Goal: Task Accomplishment & Management: Manage account settings

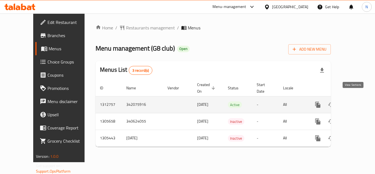
click at [352, 103] on link "enhanced table" at bounding box center [357, 104] width 13 height 13
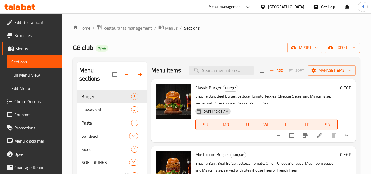
click at [28, 77] on span "Full Menu View" at bounding box center [34, 75] width 46 height 7
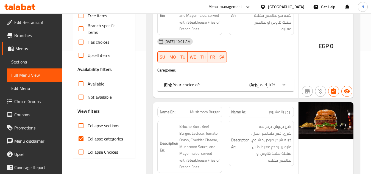
scroll to position [165, 0]
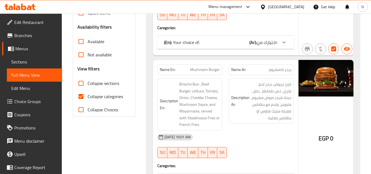
click at [78, 99] on input "Collapse categories" at bounding box center [80, 96] width 13 height 13
checkbox input "false"
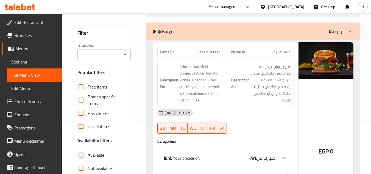
scroll to position [0, 0]
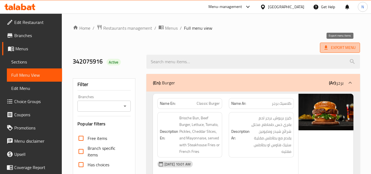
click at [348, 48] on span "Export Menu" at bounding box center [339, 47] width 31 height 7
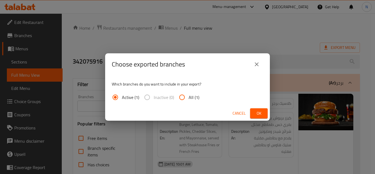
click at [193, 98] on span "All (1)" at bounding box center [193, 97] width 11 height 7
click at [188, 98] on input "All (1)" at bounding box center [181, 97] width 13 height 13
radio input "true"
click at [259, 112] on span "Ok" at bounding box center [258, 113] width 9 height 7
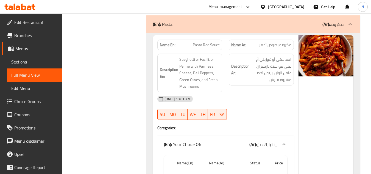
scroll to position [1029, 0]
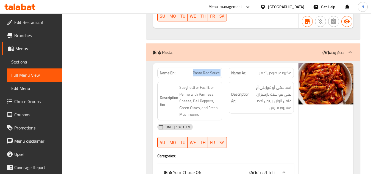
drag, startPoint x: 190, startPoint y: 53, endPoint x: 225, endPoint y: 50, distance: 35.6
click at [225, 64] on div "Name En: Pasta Red Sauce Name Ar: مكرونة بصوص أحمر" at bounding box center [225, 72] width 143 height 17
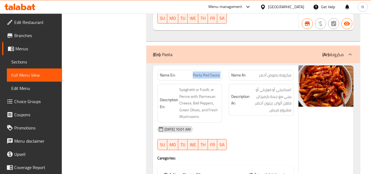
scroll to position [1001, 0]
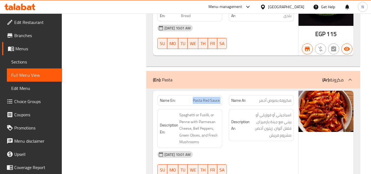
click at [195, 97] on span "Pasta Red Sauce" at bounding box center [206, 100] width 27 height 6
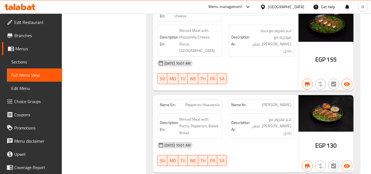
scroll to position [0, 0]
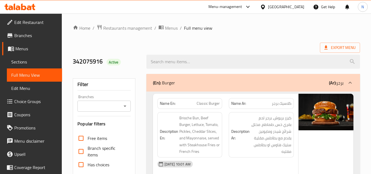
drag, startPoint x: 27, startPoint y: 61, endPoint x: 63, endPoint y: 66, distance: 36.5
click at [27, 61] on span "Sections" at bounding box center [34, 61] width 46 height 7
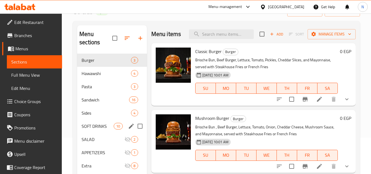
scroll to position [36, 0]
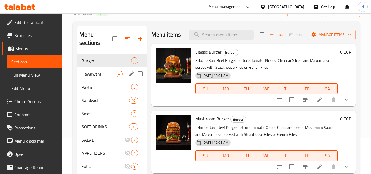
click at [98, 72] on span "Hawawshi" at bounding box center [98, 73] width 34 height 7
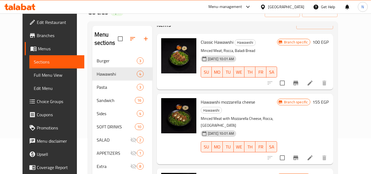
scroll to position [27, 0]
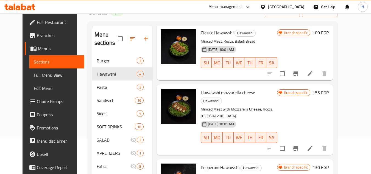
click at [299, 109] on div "Branch specific 155 EGP" at bounding box center [303, 119] width 52 height 61
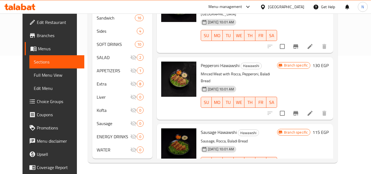
scroll to position [22, 0]
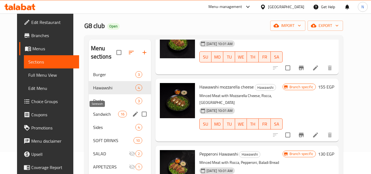
click at [93, 117] on span "Sandwich" at bounding box center [105, 114] width 25 height 7
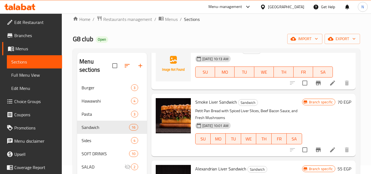
scroll to position [82, 0]
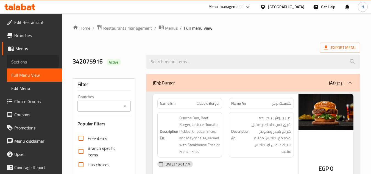
click at [18, 61] on span "Sections" at bounding box center [34, 61] width 46 height 7
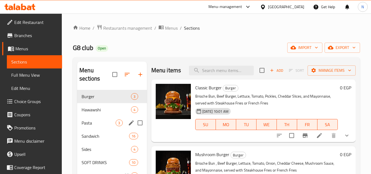
click at [92, 123] on span "Pasta" at bounding box center [98, 122] width 34 height 7
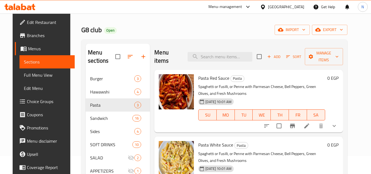
scroll to position [27, 0]
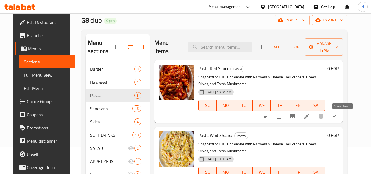
click at [337, 116] on icon "show more" at bounding box center [334, 116] width 7 height 7
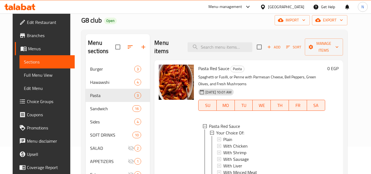
scroll to position [55, 0]
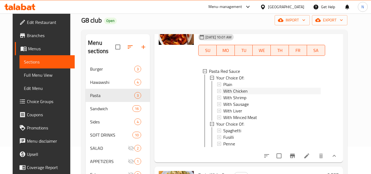
click at [241, 90] on span "With Chicken" at bounding box center [235, 91] width 24 height 7
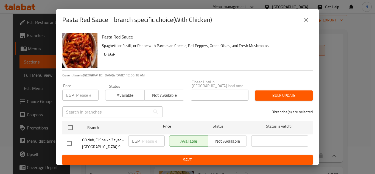
drag, startPoint x: 69, startPoint y: 124, endPoint x: 126, endPoint y: 132, distance: 57.7
click at [69, 124] on input "checkbox" at bounding box center [70, 128] width 12 height 12
checkbox input "true"
click at [151, 139] on input "number" at bounding box center [153, 140] width 23 height 11
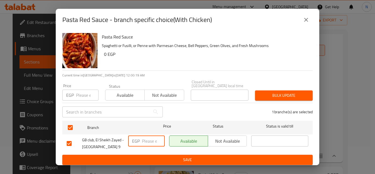
paste input "210.00"
type input "210.00"
click at [159, 156] on span "Save" at bounding box center [187, 159] width 241 height 7
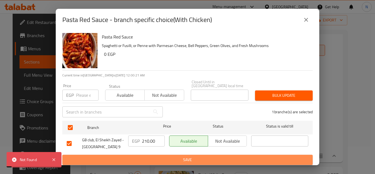
click at [158, 156] on span "Save" at bounding box center [187, 159] width 241 height 7
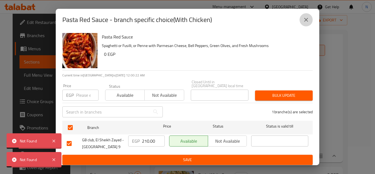
click at [307, 21] on icon "close" at bounding box center [306, 20] width 4 height 4
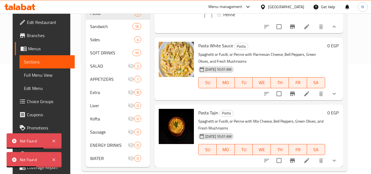
scroll to position [110, 0]
click at [337, 92] on icon "show more" at bounding box center [334, 93] width 7 height 7
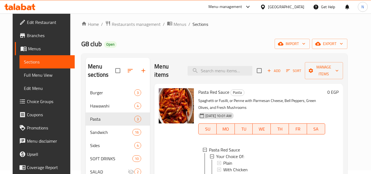
scroll to position [0, 0]
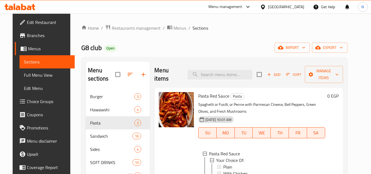
click at [219, 93] on span "Pasta Red Sauce" at bounding box center [213, 96] width 31 height 8
copy h6 "Pasta Red Sauce"
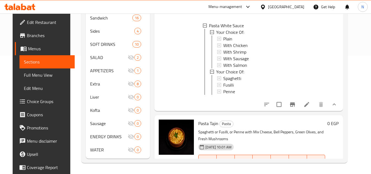
scroll to position [198, 0]
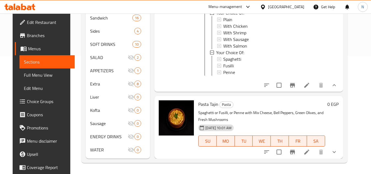
click at [212, 104] on span "Pasta Tajin" at bounding box center [208, 104] width 20 height 8
copy h6 "Pasta Tajin"
click at [337, 151] on icon "show more" at bounding box center [334, 151] width 7 height 7
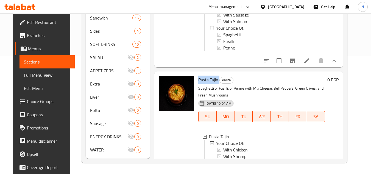
scroll to position [241, 0]
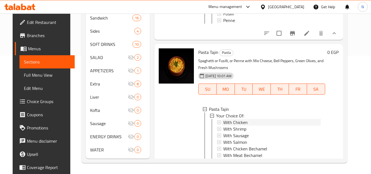
click at [242, 125] on span "With Chicken" at bounding box center [235, 122] width 24 height 7
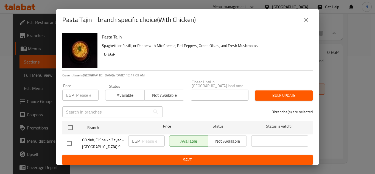
click at [305, 26] on button "close" at bounding box center [305, 19] width 13 height 13
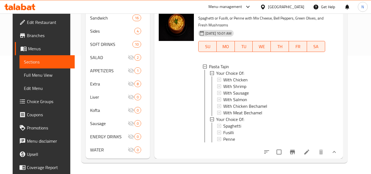
scroll to position [0, 0]
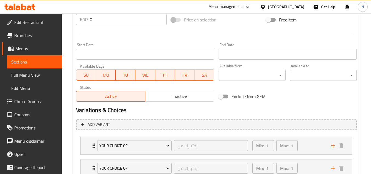
scroll to position [247, 0]
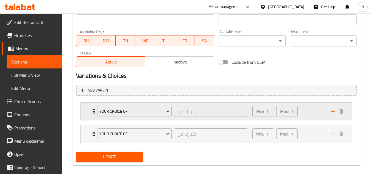
click at [309, 112] on div "Min: 1 ​ Max: 1 ​" at bounding box center [288, 111] width 79 height 18
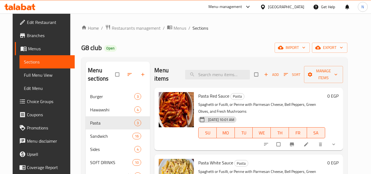
click at [33, 100] on span "Choice Groups" at bounding box center [48, 101] width 43 height 7
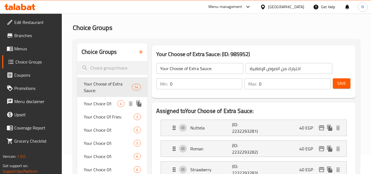
scroll to position [27, 0]
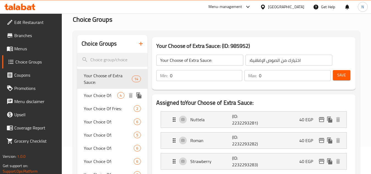
click at [102, 96] on span "Your Choice Of:" at bounding box center [100, 95] width 33 height 7
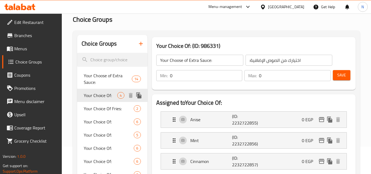
type input "Your Choice Of:"
type input "إختيارك من:"
type input "1"
click at [108, 126] on div "Your Choice Of: 6" at bounding box center [112, 121] width 70 height 13
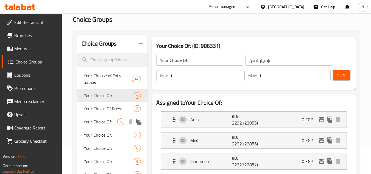
type input "Your Choice Of:"
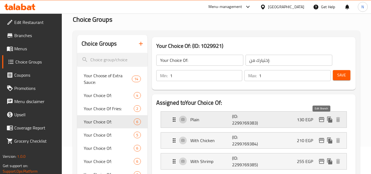
click at [318, 120] on icon "edit" at bounding box center [321, 119] width 7 height 7
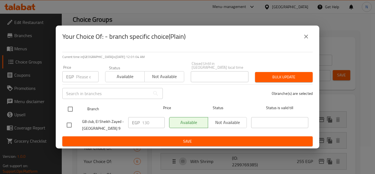
click at [68, 105] on input "checkbox" at bounding box center [70, 109] width 12 height 12
checkbox input "true"
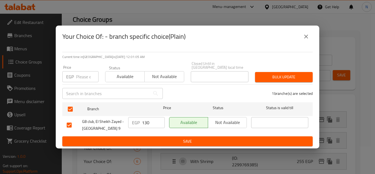
click at [147, 121] on input "130" at bounding box center [153, 122] width 23 height 11
click at [304, 39] on icon "close" at bounding box center [306, 36] width 7 height 7
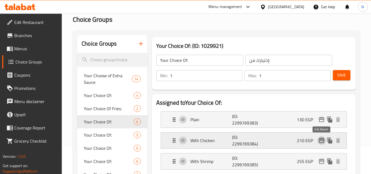
click at [321, 140] on icon "edit" at bounding box center [321, 140] width 7 height 7
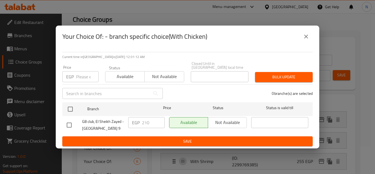
click at [306, 36] on icon "close" at bounding box center [306, 36] width 7 height 7
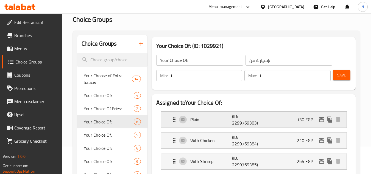
click at [322, 123] on button "edit" at bounding box center [321, 119] width 8 height 8
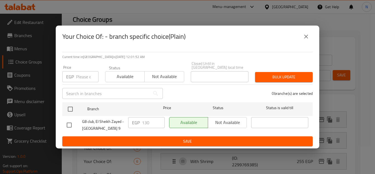
click at [309, 38] on icon "close" at bounding box center [306, 36] width 7 height 7
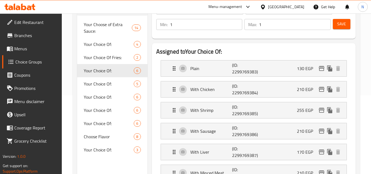
scroll to position [82, 0]
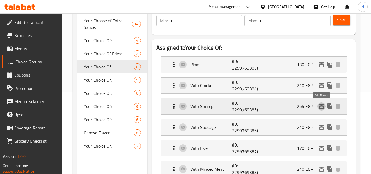
click at [319, 107] on icon "edit" at bounding box center [320, 106] width 5 height 5
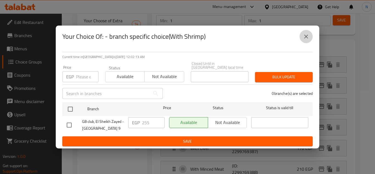
click at [304, 35] on icon "close" at bounding box center [306, 36] width 7 height 7
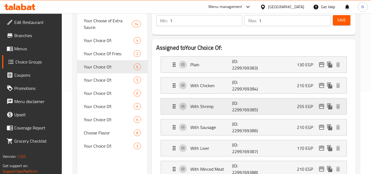
click at [321, 106] on icon "edit" at bounding box center [321, 106] width 7 height 7
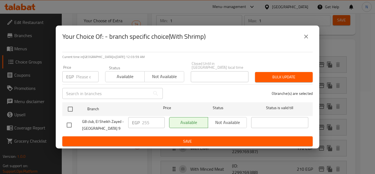
click at [303, 36] on icon "close" at bounding box center [306, 36] width 7 height 7
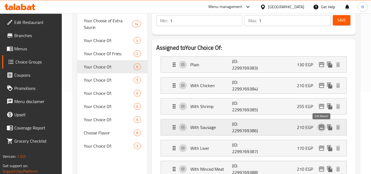
click at [321, 125] on icon "edit" at bounding box center [321, 127] width 7 height 7
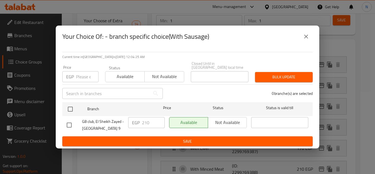
click at [309, 39] on icon "close" at bounding box center [306, 36] width 7 height 7
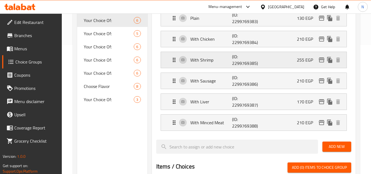
scroll to position [137, 0]
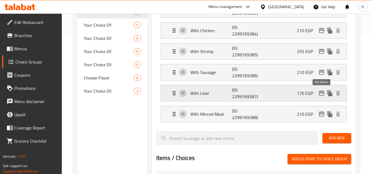
click at [322, 96] on icon "edit" at bounding box center [321, 93] width 7 height 7
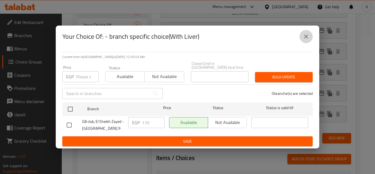
click at [309, 41] on button "close" at bounding box center [305, 36] width 13 height 13
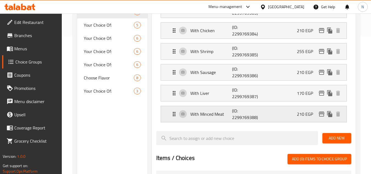
click at [288, 117] on div "With Minced Meat (ID: 2299769388) 210 EGP" at bounding box center [255, 114] width 169 height 16
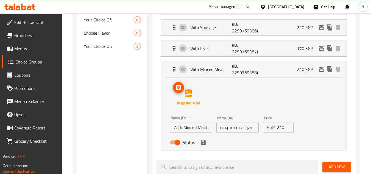
scroll to position [192, 0]
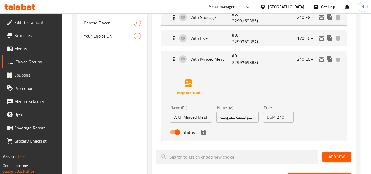
click at [174, 133] on input "Status" at bounding box center [177, 132] width 31 height 10
checkbox input "false"
click at [204, 131] on icon "save" at bounding box center [203, 131] width 5 height 5
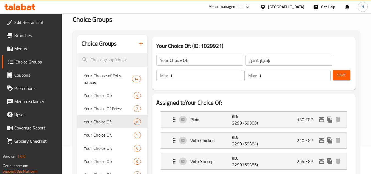
click at [340, 79] on button "Save" at bounding box center [341, 75] width 18 height 10
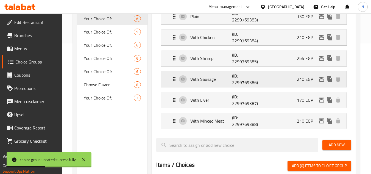
scroll to position [137, 0]
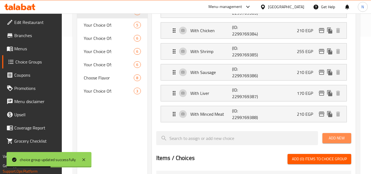
click at [332, 137] on span "Add New" at bounding box center [336, 137] width 20 height 7
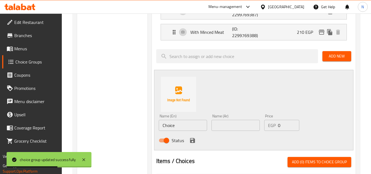
scroll to position [219, 0]
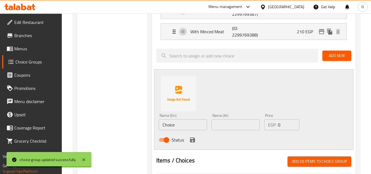
click at [177, 128] on input "Choice" at bounding box center [183, 124] width 48 height 11
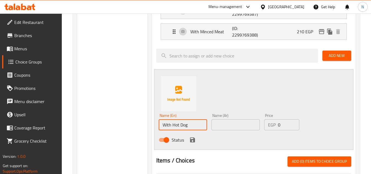
type input "With Hot Dog"
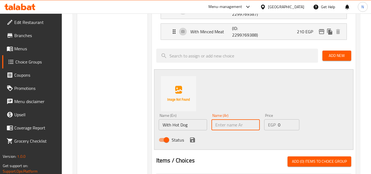
click at [219, 124] on input "text" at bounding box center [235, 124] width 48 height 11
type input "مع سوسيس"
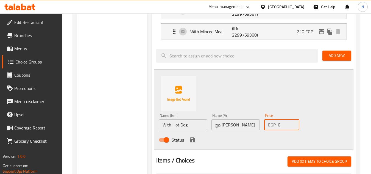
drag, startPoint x: 280, startPoint y: 122, endPoint x: 272, endPoint y: 128, distance: 10.2
click at [272, 128] on div "EGP 0 Price" at bounding box center [281, 124] width 35 height 11
paste input "190.0"
type input "190.00"
click at [193, 139] on icon "save" at bounding box center [192, 139] width 5 height 5
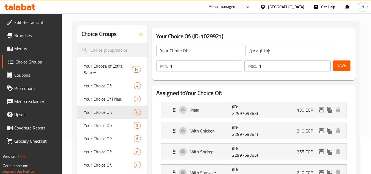
scroll to position [27, 0]
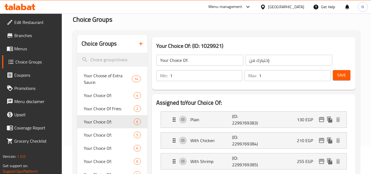
click at [343, 77] on span "Save" at bounding box center [341, 75] width 9 height 7
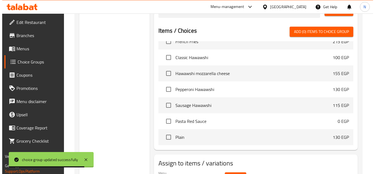
scroll to position [302, 0]
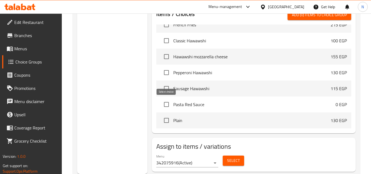
click at [167, 105] on input "checkbox" at bounding box center [166, 104] width 12 height 12
checkbox input "true"
click at [230, 160] on span "Select" at bounding box center [233, 160] width 13 height 7
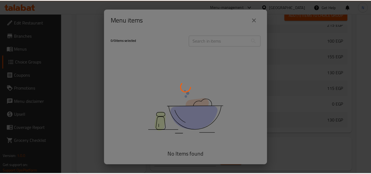
scroll to position [159, 0]
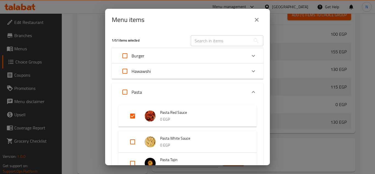
click at [215, 41] on input "text" at bounding box center [221, 40] width 60 height 11
paste input "Pasta Red Sauce"
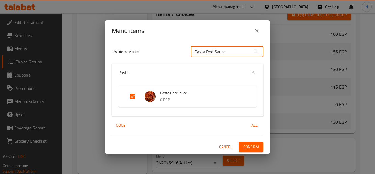
type input "Pasta Red Sauce"
click at [196, 96] on p "0 EGP" at bounding box center [203, 99] width 86 height 7
click at [138, 99] on input "Expand" at bounding box center [132, 96] width 13 height 13
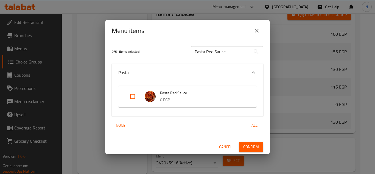
click at [134, 99] on input "Expand" at bounding box center [132, 96] width 13 height 13
checkbox input "true"
click at [253, 142] on button "Confirm" at bounding box center [251, 147] width 24 height 10
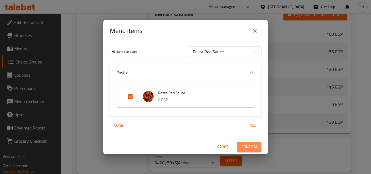
scroll to position [137, 0]
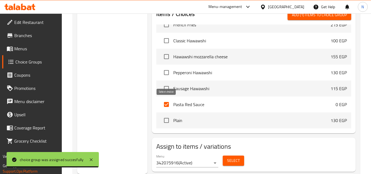
click at [168, 106] on input "checkbox" at bounding box center [166, 104] width 12 height 12
checkbox input "false"
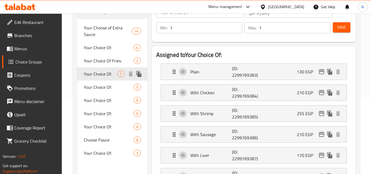
scroll to position [55, 0]
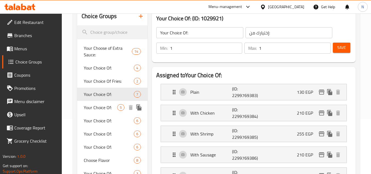
click at [102, 109] on span "Your Choice Of:" at bounding box center [100, 107] width 33 height 7
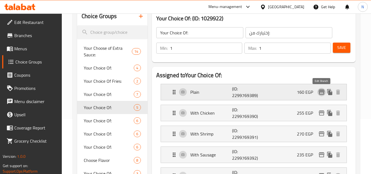
click at [321, 91] on icon "edit" at bounding box center [320, 91] width 5 height 5
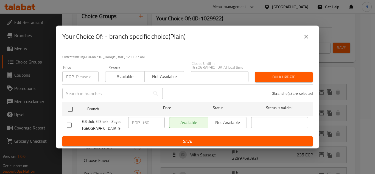
click at [308, 39] on icon "close" at bounding box center [306, 36] width 7 height 7
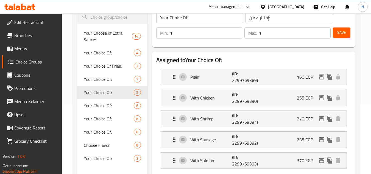
scroll to position [82, 0]
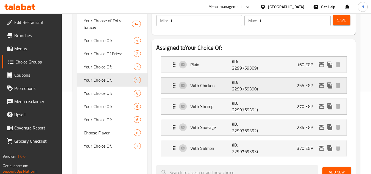
click at [320, 86] on icon "edit" at bounding box center [321, 85] width 7 height 7
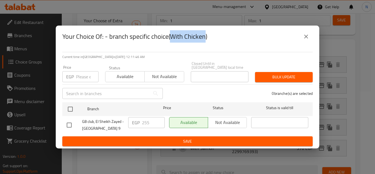
drag, startPoint x: 171, startPoint y: 39, endPoint x: 207, endPoint y: 39, distance: 35.7
click at [207, 39] on h2 "Your Choice Of: - branch specific choice(With Chicken)" at bounding box center [134, 36] width 145 height 9
click at [308, 36] on icon "close" at bounding box center [306, 36] width 7 height 7
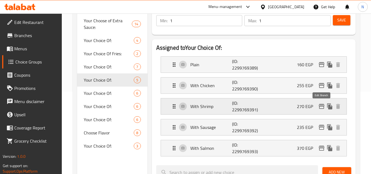
click at [321, 105] on icon "edit" at bounding box center [321, 106] width 7 height 7
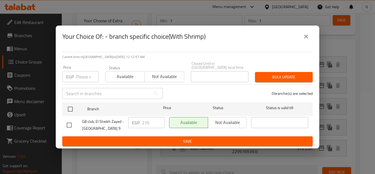
click at [304, 38] on icon "close" at bounding box center [306, 36] width 7 height 7
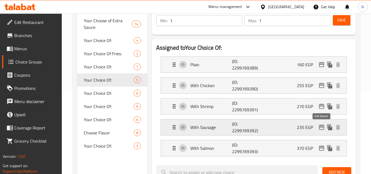
click at [320, 128] on icon "edit" at bounding box center [321, 127] width 7 height 7
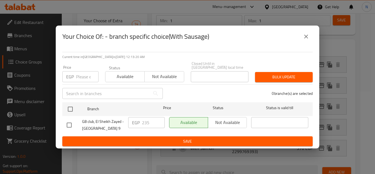
click at [309, 38] on icon "close" at bounding box center [306, 36] width 7 height 7
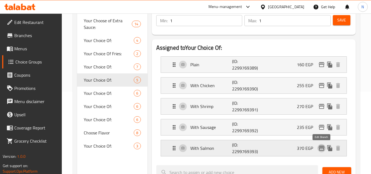
click at [320, 147] on icon "edit" at bounding box center [320, 147] width 5 height 5
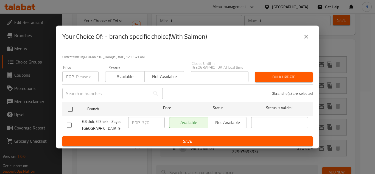
click at [306, 36] on icon "close" at bounding box center [306, 36] width 7 height 7
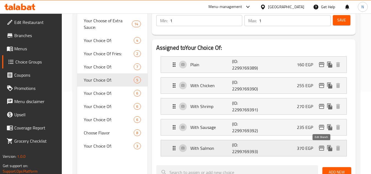
click at [321, 149] on icon "edit" at bounding box center [321, 148] width 7 height 7
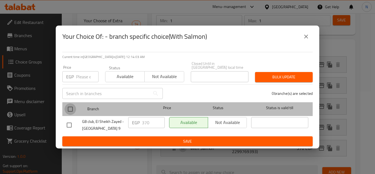
click at [69, 111] on input "checkbox" at bounding box center [70, 109] width 12 height 12
checkbox input "true"
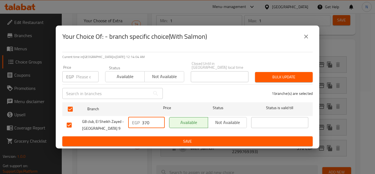
click at [145, 122] on input "370" at bounding box center [153, 122] width 23 height 11
type input "350"
click at [151, 140] on span "Save" at bounding box center [187, 141] width 241 height 7
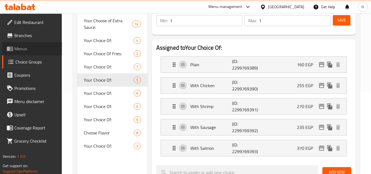
click at [30, 49] on span "Menus" at bounding box center [35, 48] width 43 height 7
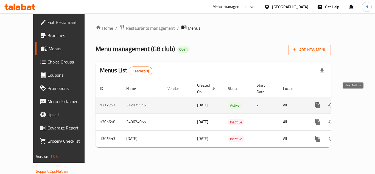
click at [354, 102] on icon "enhanced table" at bounding box center [357, 105] width 7 height 7
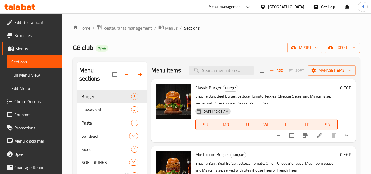
click at [24, 77] on span "Full Menu View" at bounding box center [34, 75] width 46 height 7
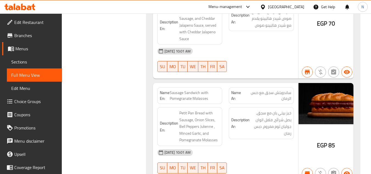
scroll to position [2394, 0]
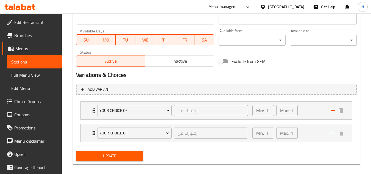
scroll to position [253, 0]
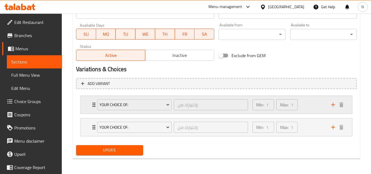
click at [314, 107] on div "Min: 1 ​ Max: 1 ​" at bounding box center [288, 105] width 79 height 18
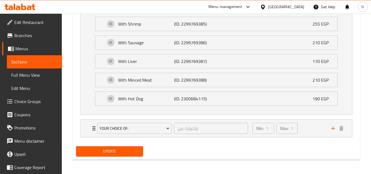
scroll to position [395, 0]
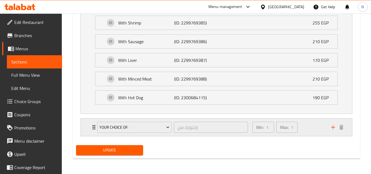
click at [306, 131] on div "Min: 1 ​ Max: 1 ​" at bounding box center [288, 127] width 79 height 18
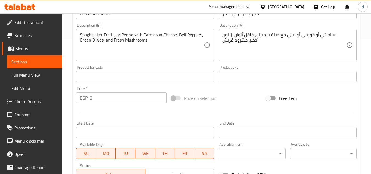
scroll to position [106, 0]
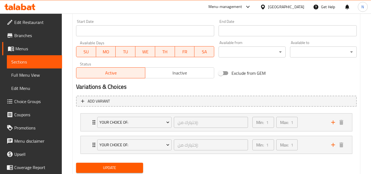
scroll to position [253, 0]
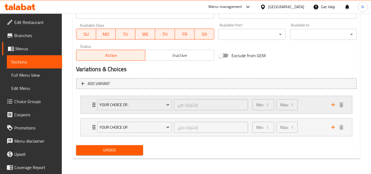
click at [318, 103] on div "Min: 1 ​ Max: 1 ​" at bounding box center [288, 105] width 79 height 18
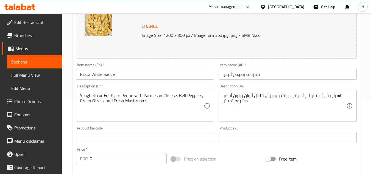
scroll to position [61, 0]
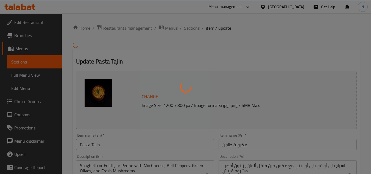
type input "إختيارك من:"
type input "1"
type input "إختيارك من:"
type input "1"
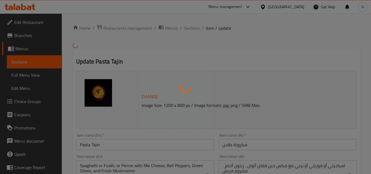
type input "1"
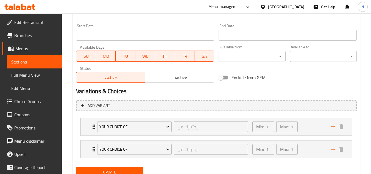
scroll to position [253, 0]
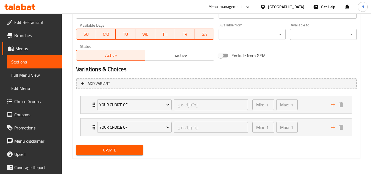
click at [182, 56] on span "Inactive" at bounding box center [179, 55] width 64 height 8
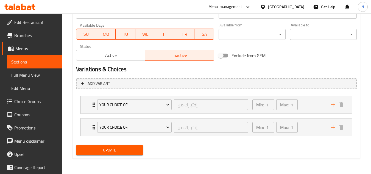
click at [136, 146] on button "Update" at bounding box center [109, 150] width 67 height 10
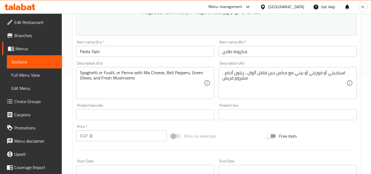
scroll to position [89, 0]
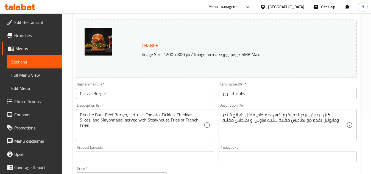
scroll to position [55, 0]
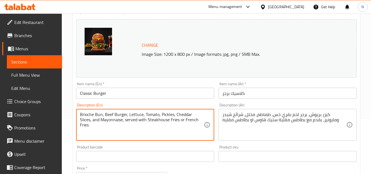
click at [163, 118] on textarea "Brioche Bun, Beef Burger, Lettuce, Tomato, Pickles, Cheddar Slices, and Mayonna…" at bounding box center [142, 125] width 124 height 26
paste textarea "Juicy beef patty served with fresh lettuce, tomatoes, onions, and special sauce…"
drag, startPoint x: 130, startPoint y: 120, endPoint x: 203, endPoint y: 123, distance: 73.3
click at [203, 123] on textarea "Juicy beef patty served with fresh lettuce, tomatoes, onions, and special sauce…" at bounding box center [142, 125] width 124 height 26
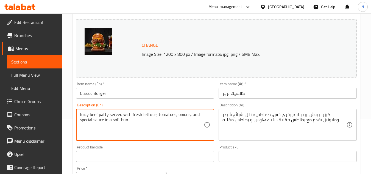
type textarea "Juicy beef patty served with fresh lettuce, tomatoes, onions, and special sauce…"
click at [99, 119] on textarea "Juicy beef patty served with fresh lettuce, tomatoes, onions, and special sauce…" at bounding box center [142, 125] width 124 height 26
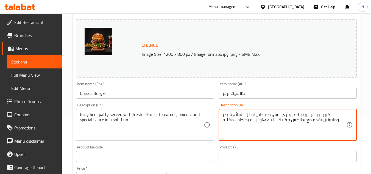
click at [304, 123] on textarea "كيزر بريوش، برجر لحم بقري خس, طماطم، مخلل، شرائح شيدر ومايونيز، يقدم مع بطاطس م…" at bounding box center [284, 125] width 124 height 26
paste textarea "طيرة لحم بقري شهية تقدم مع الخس الطازج والطماطم والبصل والصلصة الخاصة في خبز نا…"
click at [331, 114] on textarea "فطيرة لحم بقري شهية تقدم مع الخس الطازج والطماطم والبصل والصلصة الخاصة في خبز ن…" at bounding box center [284, 125] width 124 height 26
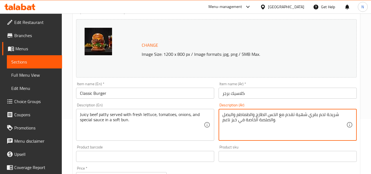
click at [278, 115] on textarea "شريحة لحم بقري شهية تقدم مع الخس الطازج والطماطم والبصل والصلصة الخاصة في خبز ن…" at bounding box center [284, 125] width 124 height 26
click at [273, 116] on textarea "شريحة لحم بقري شهية تقدم مع الخس الطازج والطماطم والبصل والصلصة الخاصة في خبز ن…" at bounding box center [284, 125] width 124 height 26
drag, startPoint x: 277, startPoint y: 115, endPoint x: 275, endPoint y: 116, distance: 3.0
click at [275, 116] on textarea "شريحة لحم بقري شهية تقدم مع الخس الطازج والطماطم والبصل والصلصة الخاصة في خبز ن…" at bounding box center [284, 125] width 124 height 26
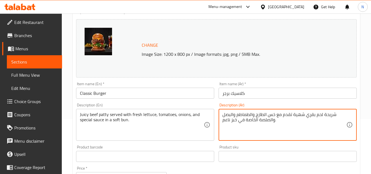
click at [264, 115] on textarea "شريحة لحم بقري شهية تقدم مع خس الطازج والطماطم والبصل والصلصة الخاصة في خبز ناع…" at bounding box center [284, 125] width 124 height 26
drag, startPoint x: 250, startPoint y: 116, endPoint x: 256, endPoint y: 115, distance: 6.6
click at [256, 115] on textarea "شريحة لحم بقري شهية تقدم مع خس طازج والطماطم والبصل والصلصة الخاصة في خبز ناعم." at bounding box center [284, 125] width 124 height 26
drag, startPoint x: 247, startPoint y: 114, endPoint x: 253, endPoint y: 115, distance: 5.8
click at [253, 115] on textarea "شريحة لحم بقري شهية تقدم مع خس طازج، طماطم والبصل والصلصة الخاصة في خبز ناعم." at bounding box center [284, 125] width 124 height 26
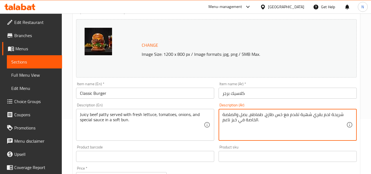
drag, startPoint x: 236, startPoint y: 114, endPoint x: 246, endPoint y: 120, distance: 12.2
click at [246, 120] on textarea "شريحة لحم بقري شهية تقدم مع خس طازج، طماطم، بصل والصلصة الخاصة في خبز ناعم." at bounding box center [284, 125] width 124 height 26
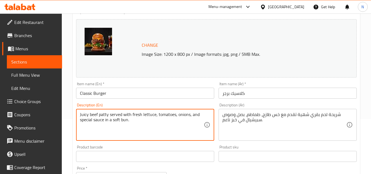
click at [124, 120] on textarea "Juicy beef patty served with fresh lettuce, tomatoes, onions, and special sauce…" at bounding box center [142, 125] width 124 height 26
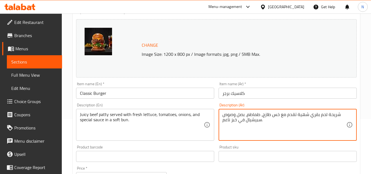
click at [235, 120] on textarea "شريحة لحم بقري شهية تقدم مع خس طازج، طماطم، بصل وصوص سبيشيال في خبز ناعم." at bounding box center [284, 125] width 124 height 26
click at [232, 122] on textarea "شريحة لحم بقري شهية تقدم مع خس طازج، طماطم، بصل وصوص سبيشيال في خبز ناعم." at bounding box center [284, 125] width 124 height 26
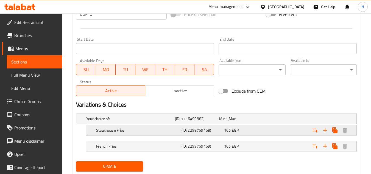
scroll to position [219, 0]
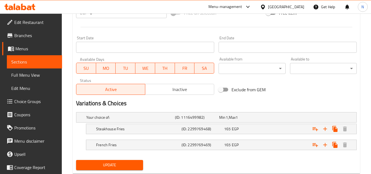
type textarea "شريحة لحم بقري شهية تقدم مع خس طازج، طماطم، بصل وصوص سبيشيال في كيزر ناعم."
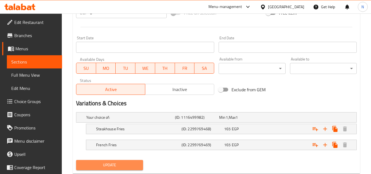
click at [115, 160] on button "Update" at bounding box center [109, 165] width 67 height 10
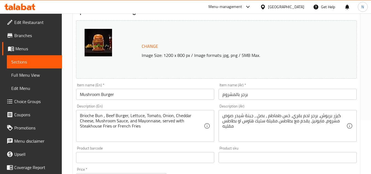
scroll to position [55, 0]
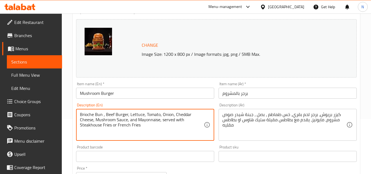
click at [133, 115] on textarea "Brioche Bun , Beef Burger, Lettuce, Tomato, Onion, Cheddar Cheese, Mushroom Sau…" at bounding box center [142, 125] width 124 height 26
paste textarea "eef burger topped with sautéed mushrooms, melted cheese, and house sauce."
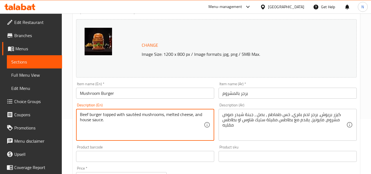
drag, startPoint x: 104, startPoint y: 117, endPoint x: 139, endPoint y: 117, distance: 34.3
click at [139, 117] on textarea "Beef burger topped with sautéed mushrooms, melted cheese, and house sauce." at bounding box center [142, 125] width 124 height 26
click at [108, 125] on textarea "Beef burger topped with sautéed mushrooms, melted cheese, and house sauce." at bounding box center [142, 125] width 124 height 26
drag, startPoint x: 104, startPoint y: 119, endPoint x: 214, endPoint y: 127, distance: 110.6
click at [214, 127] on div "Description (En) Beef burger topped with sautéed mushrooms, melted cheese, and …" at bounding box center [145, 122] width 142 height 42
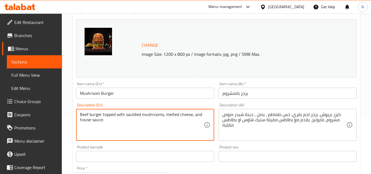
click at [97, 115] on textarea "Beef burger topped with sautéed mushrooms, melted cheese, and house sauce." at bounding box center [142, 125] width 124 height 26
type textarea "Beef burger topped with sautéed mushrooms, melted cheese, and house sauce."
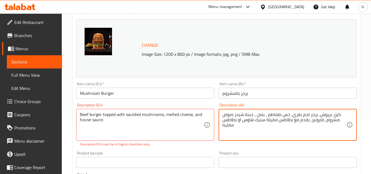
click at [267, 120] on textarea "كيزر بريوش، برجر لحم بقري، خس طماطم ، بصل ، جبنة شيدر صوص مشروم، مايونيز، يقدم …" at bounding box center [284, 125] width 124 height 26
paste textarea "برجر لحم البقر مغطى بالفطر المقلي والجبن المذاب وصلصة المنزل."
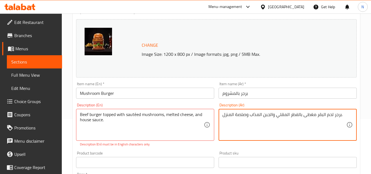
type textarea "برجر لحم البقر مغطى بالفطر المقلي والجبن المذاب وصلصة المنزل."
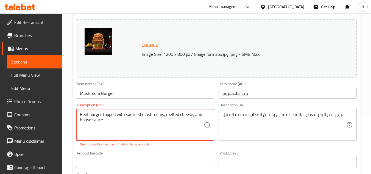
click at [134, 115] on textarea "Beef burger topped with sautéed mushrooms, melted cheese, and house sauce." at bounding box center [142, 125] width 124 height 26
type textarea "Beef burger topped with sauteed mushrooms, melted cheese, and house sauce."
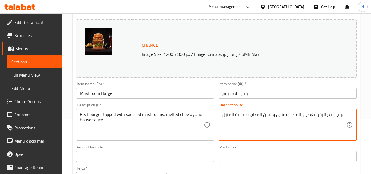
click at [322, 115] on textarea "برجر لحم البقر مغطى بالفطر المقلي والجبن المذاب وصلصة المنزل." at bounding box center [284, 125] width 124 height 26
drag, startPoint x: 301, startPoint y: 116, endPoint x: 298, endPoint y: 118, distance: 3.4
click at [298, 118] on textarea "برجر لحم بقري مغطى بالفطر المقلي والجبن المذاب وصلصة المنزل." at bounding box center [284, 125] width 124 height 26
drag, startPoint x: 289, startPoint y: 115, endPoint x: 286, endPoint y: 117, distance: 3.2
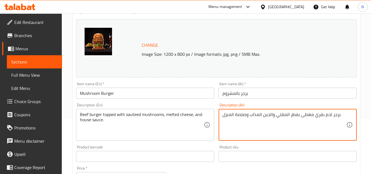
click at [286, 117] on textarea "برجر لحم بقري مغطى بفطر المقلي والجبن المذاب وصلصة المنزل." at bounding box center [284, 125] width 124 height 26
drag, startPoint x: 270, startPoint y: 115, endPoint x: 276, endPoint y: 115, distance: 6.4
click at [276, 115] on textarea "برجر لحم بقري مغطى بفطر مقلي والجبن المذاب وصلصة المنزل." at bounding box center [284, 125] width 124 height 26
click at [260, 115] on textarea "برجر لحم بقري مغطى بفطر مقلي، جبن المذاب وصلصة المنزل." at bounding box center [284, 125] width 124 height 26
click at [250, 115] on textarea "برجر لحم بقري مغطى بفطر مقلي، جبنة مذاب وصلصة المنزل." at bounding box center [284, 125] width 124 height 26
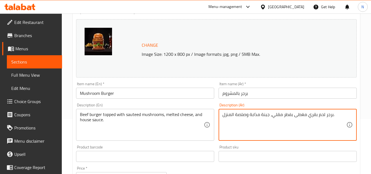
drag, startPoint x: 246, startPoint y: 116, endPoint x: 224, endPoint y: 118, distance: 22.6
click at [224, 118] on textarea "برجر لحم بقري مغطى بفطر مقلي، جبنة مذابة وصلصة المنزل." at bounding box center [284, 125] width 124 height 26
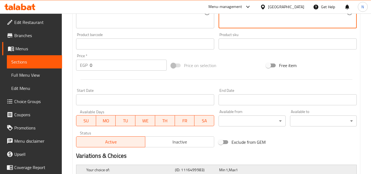
scroll to position [234, 0]
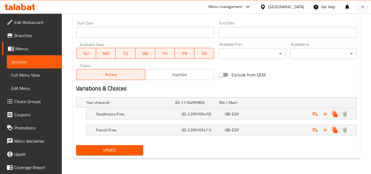
type textarea "برجر لحم بقري مغطى بفطر مقلي، جبنة مذابة وصوص منزلي."
click at [123, 151] on span "Update" at bounding box center [109, 149] width 58 height 7
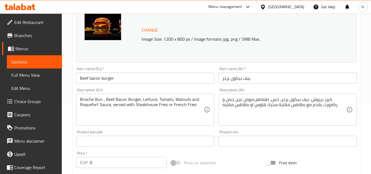
scroll to position [82, 0]
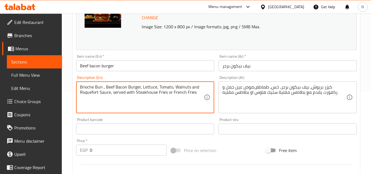
click at [155, 92] on textarea "Brioche Bun , Beef Bacon Burger, Lettuce, Tomato, Walnuts and Roquefort Sauce, …" at bounding box center [142, 97] width 124 height 26
paste textarea "eef patty layered with crispy beef bacon, cheese, and fresh toppings."
drag, startPoint x: 100, startPoint y: 96, endPoint x: 209, endPoint y: 102, distance: 109.4
click at [209, 102] on div "Beef patty layered with crispy beef bacon, cheese, and fresh toppings. Descript…" at bounding box center [145, 97] width 138 height 32
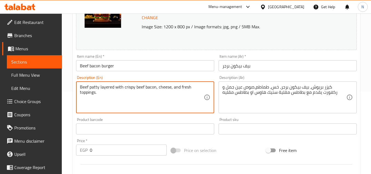
click at [91, 89] on textarea "Beef patty layered with crispy beef bacon, cheese, and fresh toppings." at bounding box center [142, 97] width 124 height 26
type textarea "Beef patty layered with crispy beef bacon, cheese, and fresh toppings."
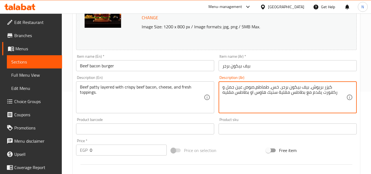
click at [287, 87] on textarea "كيزر بريوش، بيف بيكون برجر، خس، طماطم،صوص عين جمل و ركفورت يقدم مع بطاطس مقلية …" at bounding box center [284, 97] width 124 height 26
paste textarea "طيرة لحم بقري مكونة من طبقات من لحم البقر المقدد المقرمش والجبن والمكونات الطاز…"
click at [338, 88] on textarea "فطيرة لحم بقري مكونة من طبقات من لحم البقر المقدد المقرمش والجبن والمكونات الطا…" at bounding box center [284, 97] width 124 height 26
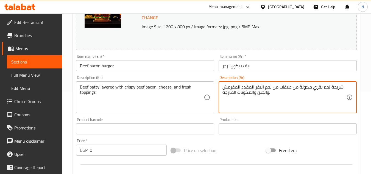
click at [320, 88] on textarea "شريحة لحم بقري مكونة من طبقات من لحم البقر المقدد المقرمش والجبن والمكونات الطا…" at bounding box center [284, 97] width 124 height 26
click at [260, 88] on textarea "شريحة لحم بقري مكونة من طبقات من لحم البقر المقدد المقرمش والجبن والمكونات الطا…" at bounding box center [284, 97] width 124 height 26
paste textarea "قري"
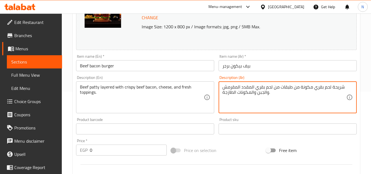
click at [253, 89] on textarea "شريحة لحم بقري مكونة من طبقات من لحم بقري المقدد المقرمش والجبن والمكونات الطاز…" at bounding box center [284, 97] width 124 height 26
drag, startPoint x: 254, startPoint y: 88, endPoint x: 250, endPoint y: 89, distance: 4.4
click at [250, 89] on textarea "شريحة لحم بقري مكونة من طبقات من لحم بقري المقدد المقرمش والجبن والمكونات الطاز…" at bounding box center [284, 97] width 124 height 26
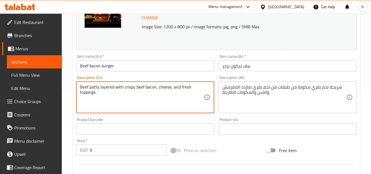
drag, startPoint x: 137, startPoint y: 88, endPoint x: 149, endPoint y: 85, distance: 13.2
drag, startPoint x: 135, startPoint y: 88, endPoint x: 155, endPoint y: 86, distance: 20.1
click at [155, 86] on textarea "Beef patty layered with crispy beef bacon, cheese, and fresh toppings." at bounding box center [142, 97] width 124 height 26
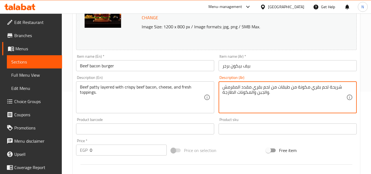
drag, startPoint x: 241, startPoint y: 88, endPoint x: 237, endPoint y: 88, distance: 3.3
click at [237, 88] on textarea "شريحة لحم بقري مكونة من طبقات من لحم بقري مقدد المقرمش والجبن والمكونات الطازجة." at bounding box center [284, 97] width 124 height 26
click at [342, 86] on textarea "شريحة لحم بقري مكونة من طبقات من لحم بقري مقدد مقرمش والجبن والمكونات الطازجة." at bounding box center [284, 97] width 124 height 26
click at [338, 88] on textarea "شريحة لحم بقري مكونة من طبقات من لحم بقري مقدد مقرمش والجبن والمكونات الطازجة." at bounding box center [284, 97] width 124 height 26
click at [223, 90] on textarea "شريحة لحم بقري مكونة من طبقات من لحم بقري مقدد مقرمش ، والجبن والمكونات الطازجة." at bounding box center [284, 97] width 124 height 26
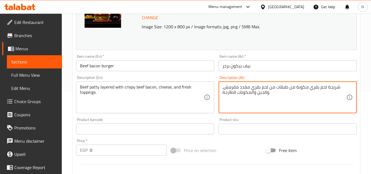
drag, startPoint x: 264, startPoint y: 92, endPoint x: 269, endPoint y: 95, distance: 5.6
click at [269, 95] on textarea "شريحة لحم بقري مكونة من طبقات من لحم بقري مقدد مقرمش، والجبن والمكونات الطازجة." at bounding box center [284, 97] width 124 height 26
click at [258, 93] on textarea "شريحة لحم بقري مكونة من طبقات من لحم بقري مقدد مقرمش، جبن والمكونات الطازجة." at bounding box center [284, 97] width 124 height 26
click at [256, 93] on textarea "شريحة لحم بقري مكونة من طبقات من لحم بقري مقدد مقرمش، جبن والمكونات الطازجة." at bounding box center [284, 97] width 124 height 26
drag, startPoint x: 254, startPoint y: 94, endPoint x: 250, endPoint y: 95, distance: 3.6
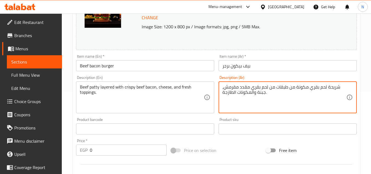
click at [250, 95] on textarea "شريحة لحم بقري مكونة من طبقات من لحم بقري مقدد مقرمش، جبنة والمكونات الطازجة." at bounding box center [284, 97] width 124 height 26
drag, startPoint x: 236, startPoint y: 93, endPoint x: 233, endPoint y: 95, distance: 3.6
click at [233, 95] on textarea "شريحة لحم بقري مكونة من طبقات من لحم بقري مقدد مقرمش، جبنة ومكونات الطازجة." at bounding box center [284, 97] width 124 height 26
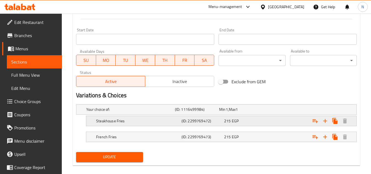
scroll to position [234, 0]
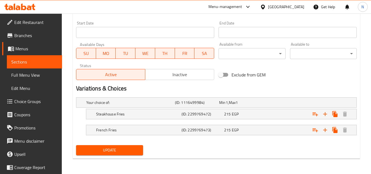
type textarea "شريحة لحم بقري مكونة من طبقات من لحم بقري مقدد مقرمش، جبنة ومكونات طازجة."
click at [120, 150] on span "Update" at bounding box center [109, 149] width 58 height 7
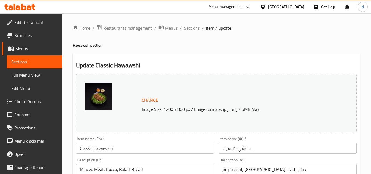
scroll to position [27, 0]
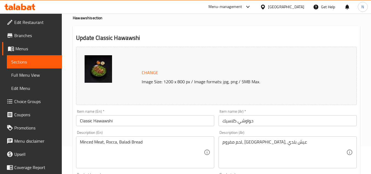
click at [127, 142] on textarea "Minced Meat, Rocca, Baladi Bread" at bounding box center [142, 152] width 124 height 26
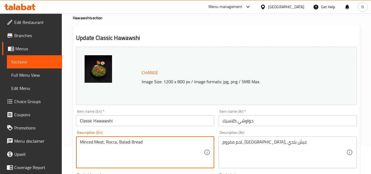
click at [127, 142] on textarea "Minced Meat, Rocca, Baladi Bread" at bounding box center [142, 152] width 124 height 26
paste textarea "Traditional Egyptian hawawshi stuffed with seasoned minced meat and spices."
drag, startPoint x: 105, startPoint y: 148, endPoint x: 163, endPoint y: 152, distance: 58.8
click at [163, 152] on textarea "Traditional Egyptian hawawshi stuffed with seasoned minced meat and spices." at bounding box center [142, 152] width 124 height 26
drag, startPoint x: 100, startPoint y: 149, endPoint x: 208, endPoint y: 159, distance: 107.9
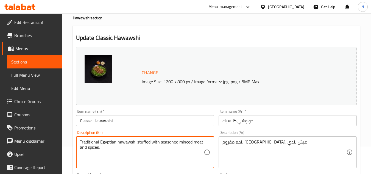
click at [208, 159] on div "Traditional Egyptian hawawshi stuffed with seasoned minced meat and spices. Des…" at bounding box center [145, 152] width 138 height 32
click at [90, 146] on textarea "Traditional Egyptian hawawshi stuffed with seasoned minced meat and spices." at bounding box center [142, 152] width 124 height 26
type textarea "Traditional Egyptian hawawshi stuffed with seasoned minced meat and spices."
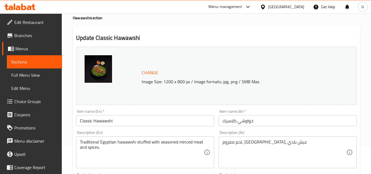
click at [262, 139] on div "لحم مفروم، [GEOGRAPHIC_DATA]، عيش بلدي Description (Ar)" at bounding box center [287, 152] width 138 height 32
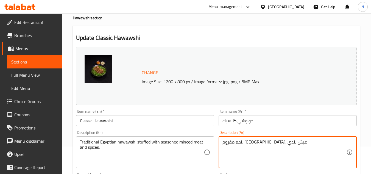
click at [260, 143] on textarea "لحم مفروم، [GEOGRAPHIC_DATA]، عيش بلدي" at bounding box center [284, 152] width 124 height 26
paste textarea "حواوشي [DEMOGRAPHIC_DATA] تقليدي محشو باللحم المفروم المتبل والتوابل."
drag, startPoint x: 275, startPoint y: 143, endPoint x: 272, endPoint y: 144, distance: 3.5
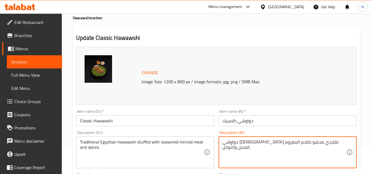
click at [272, 144] on textarea "حواوشي [DEMOGRAPHIC_DATA] تقليدي محشو باللحم المفروم المتبل والتوابل." at bounding box center [284, 152] width 124 height 26
click at [264, 144] on textarea "حواوشي [DEMOGRAPHIC_DATA] تقليدي محشو بلحم المفروم المتبل والتوابل." at bounding box center [284, 152] width 124 height 26
drag, startPoint x: 265, startPoint y: 143, endPoint x: 262, endPoint y: 143, distance: 3.0
click at [262, 143] on textarea "حواوشي [DEMOGRAPHIC_DATA] تقليدي محشو بلحم المفروم المتبل والتوابل." at bounding box center [284, 152] width 124 height 26
drag, startPoint x: 249, startPoint y: 144, endPoint x: 246, endPoint y: 145, distance: 2.8
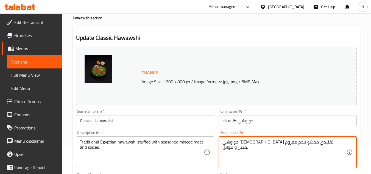
click at [246, 145] on textarea "حواوشي [DEMOGRAPHIC_DATA] تقليدي محشو بلحم مفروم المتبل والتوابل." at bounding box center [284, 152] width 124 height 26
drag, startPoint x: 235, startPoint y: 144, endPoint x: 231, endPoint y: 144, distance: 3.6
click at [231, 144] on textarea "حواوشي [DEMOGRAPHIC_DATA] تقليدي محشو بلحم مفروم متبل والتوابل." at bounding box center [284, 152] width 124 height 26
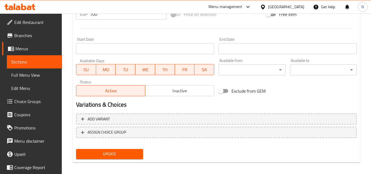
scroll to position [219, 0]
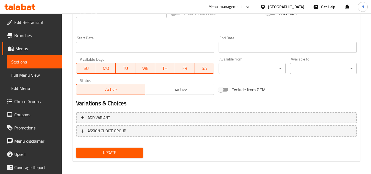
type textarea "حواوشي [DEMOGRAPHIC_DATA] تقليدي محشو بلحم مفروم متبل وتوابل."
click at [121, 153] on span "Update" at bounding box center [109, 152] width 58 height 7
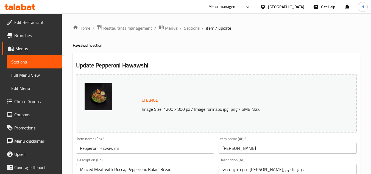
click at [155, 145] on input "Pepperoni Hawawshi" at bounding box center [145, 147] width 138 height 11
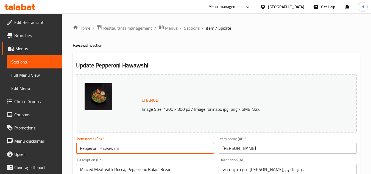
click at [155, 145] on input "Pepperoni Hawawshi" at bounding box center [145, 147] width 138 height 11
paste input "Hawawshi Pepperon"
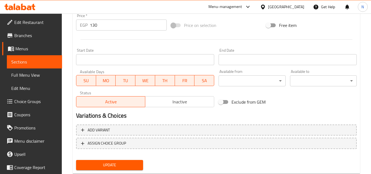
scroll to position [222, 0]
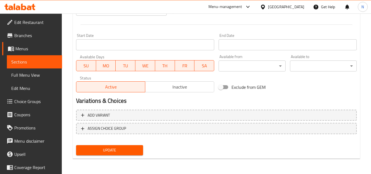
type input "Hawawshi Pepperoni"
click at [124, 153] on span "Update" at bounding box center [109, 149] width 58 height 7
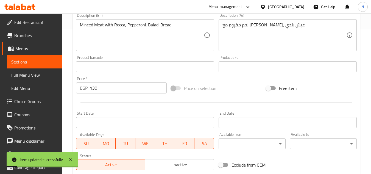
scroll to position [140, 0]
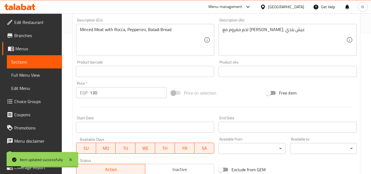
click at [159, 31] on textarea "Minced Meat with Rocca, Pepperoni, Baladi Bread" at bounding box center [142, 40] width 124 height 26
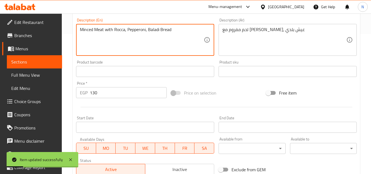
click at [159, 31] on textarea "Minced Meat with Rocca, Pepperoni, Baladi Bread" at bounding box center [142, 40] width 124 height 26
paste textarea "Hawawshi filled with minced meat, spices, and slices of pepperoni."
type textarea "Hawawshi filled with minced meat, spices, and slices of pepperoni."
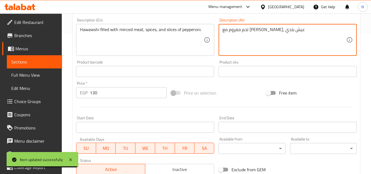
click at [272, 29] on textarea "لحم مفروم مع [PERSON_NAME]، عيش بلدي" at bounding box center [284, 40] width 124 height 26
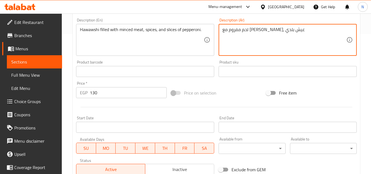
paste textarea "حواوشي محشو باللحم المفروم والبهارات وشرائح البيبروني."
drag, startPoint x: 297, startPoint y: 31, endPoint x: 294, endPoint y: 31, distance: 3.3
click at [294, 31] on textarea "حواوشي محشو باللحم المفروم والبهارات وشرائح البيبروني." at bounding box center [284, 40] width 124 height 26
drag, startPoint x: 298, startPoint y: 31, endPoint x: 294, endPoint y: 32, distance: 3.8
click at [294, 32] on textarea "حواوشي محشو باللحم المفروم والبهارات وشرائح البيبروني." at bounding box center [284, 40] width 124 height 26
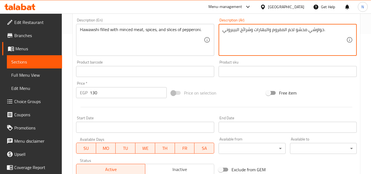
click at [283, 32] on textarea "حواوشي محشو لحم المفروم والبهارات وشرائح البيبروني." at bounding box center [284, 40] width 124 height 26
drag, startPoint x: 286, startPoint y: 31, endPoint x: 283, endPoint y: 32, distance: 2.8
click at [283, 32] on textarea "حواوشي محشو لحم المفروم والبهارات وشرائح البيبروني." at bounding box center [284, 40] width 124 height 26
drag, startPoint x: 266, startPoint y: 30, endPoint x: 272, endPoint y: 32, distance: 5.7
click at [272, 32] on textarea "حواوشي محشو لحم مفروم والبهارات وشرائح البيبروني." at bounding box center [284, 40] width 124 height 26
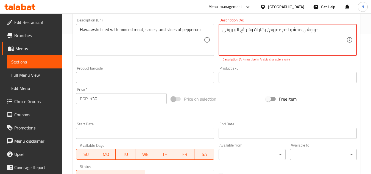
drag, startPoint x: 266, startPoint y: 28, endPoint x: 269, endPoint y: 33, distance: 5.9
click at [269, 33] on textarea "حواوشي محشو لحم مفروم’، بهارات وشرائح البيبروني." at bounding box center [284, 40] width 124 height 26
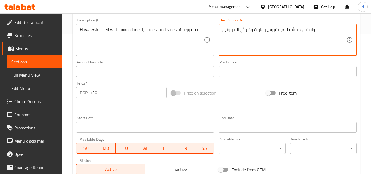
drag, startPoint x: 239, startPoint y: 32, endPoint x: 236, endPoint y: 34, distance: 3.0
click at [236, 34] on textarea "حواوشي محشو لحم مفروم، بهارات وشرائح البيبروني." at bounding box center [284, 40] width 124 height 26
click at [317, 29] on textarea "حواوشي محشو لحم مفروم، بهارات وشرائح بيبروني." at bounding box center [284, 40] width 124 height 26
click at [325, 27] on textarea "حواوشي محشو لحم مفروم، بهارات وشرائح بيبروني." at bounding box center [284, 40] width 124 height 26
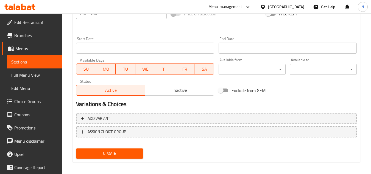
scroll to position [222, 0]
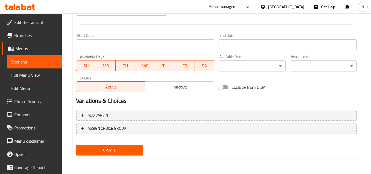
type textarea "حواوشي محشو لحم مفروم، بهارات وشرائح بيبروني."
click at [119, 151] on span "Update" at bounding box center [109, 149] width 58 height 7
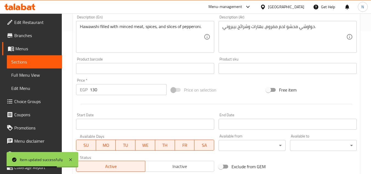
scroll to position [140, 0]
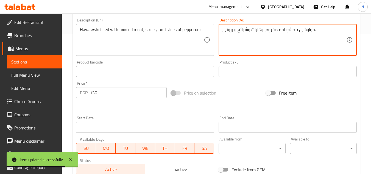
click at [264, 27] on textarea "حواوشي محشو لحم مفروم، بهارات وشرائح بيبروني." at bounding box center [284, 40] width 124 height 26
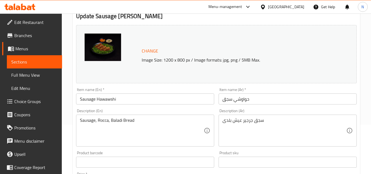
scroll to position [55, 0]
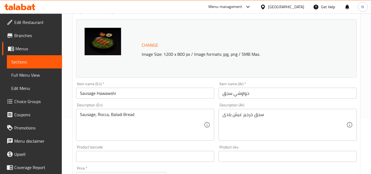
click at [119, 97] on input "Sausage Hawawshi" at bounding box center [145, 93] width 138 height 11
click at [120, 97] on input "Sausage Hawawshi" at bounding box center [145, 93] width 138 height 11
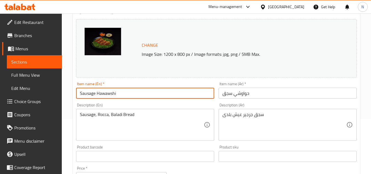
click at [120, 97] on input "Sausage Hawawshi" at bounding box center [145, 93] width 138 height 11
paste input "Hawawshi Sausage"
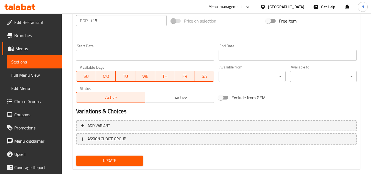
scroll to position [222, 0]
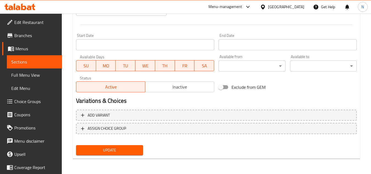
type input "Hawawshi Sausage"
click at [127, 148] on span "Update" at bounding box center [109, 149] width 58 height 7
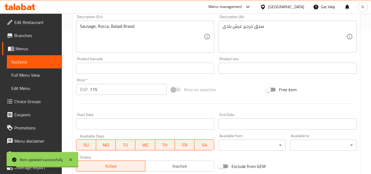
scroll to position [140, 0]
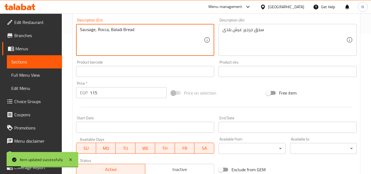
click at [136, 33] on textarea "Sausage, Rocca, Baladi Bread" at bounding box center [142, 40] width 124 height 26
paste textarea "Hawawshi stuffed with spiced sausage and minced meat blend."
drag, startPoint x: 199, startPoint y: 27, endPoint x: 209, endPoint y: 28, distance: 10.7
click at [209, 28] on div "Hawawshi stuffed with spiced sausage and minced meat blend. Description (En)" at bounding box center [145, 40] width 138 height 32
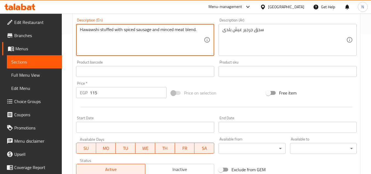
click at [128, 31] on textarea "Hawawshi stuffed with spiced sausage and minced meat blend." at bounding box center [142, 40] width 124 height 26
type textarea "Hawawshi stuffed with spiced sausage and minced meat blend."
click at [251, 32] on textarea "سجق جرجير عيش بلدى" at bounding box center [284, 40] width 124 height 26
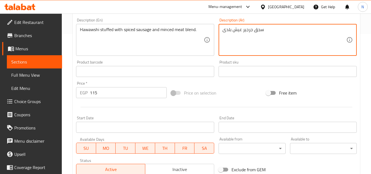
click at [251, 32] on textarea "سجق جرجير عيش بلدى" at bounding box center [284, 40] width 124 height 26
paste textarea "واوشي محشو بمزيج من السجق المتبل واللحم المفروم."
drag, startPoint x: 276, startPoint y: 32, endPoint x: 273, endPoint y: 32, distance: 2.8
click at [273, 32] on textarea "حواوشي محشو بمزيج من السجق المتبل واللحم المفروم." at bounding box center [284, 40] width 124 height 26
drag, startPoint x: 262, startPoint y: 31, endPoint x: 258, endPoint y: 33, distance: 4.2
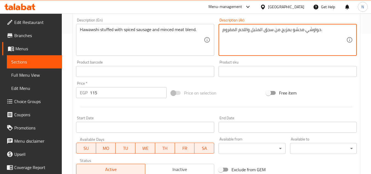
click at [258, 33] on textarea "حواوشي محشو بمزيج من سجق المتبل واللحم المفروم." at bounding box center [284, 40] width 124 height 26
drag, startPoint x: 247, startPoint y: 33, endPoint x: 245, endPoint y: 35, distance: 3.0
click at [245, 35] on textarea "حواوشي محشو بمزيج من سجق متبل واللحم المفروم." at bounding box center [284, 40] width 124 height 26
click at [238, 31] on textarea "حواوشي محشو بمزيج من سجق متبل ولحم المفروم." at bounding box center [284, 40] width 124 height 26
click at [235, 32] on textarea "حواوشي محشو بمزيج من سجق متبل ولحم المفروم." at bounding box center [284, 40] width 124 height 26
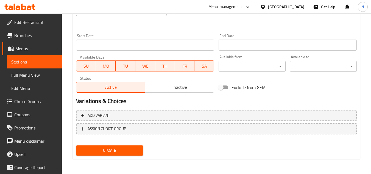
scroll to position [222, 0]
type textarea "حواوشي محشو بمزيج من سجق متبل ولحم مفروم."
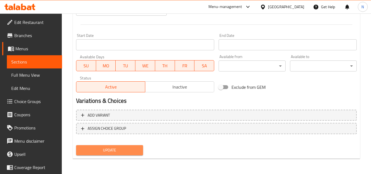
drag, startPoint x: 120, startPoint y: 148, endPoint x: 153, endPoint y: 15, distance: 137.1
click at [120, 147] on span "Update" at bounding box center [109, 149] width 58 height 7
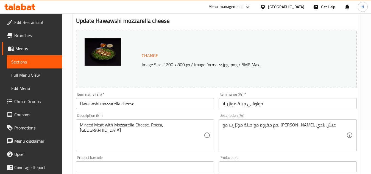
scroll to position [55, 0]
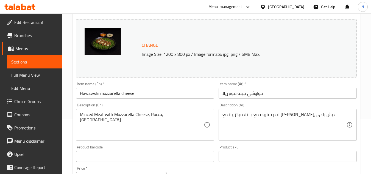
click at [145, 94] on input "Hawawshi mozzarella cheese" at bounding box center [145, 93] width 138 height 11
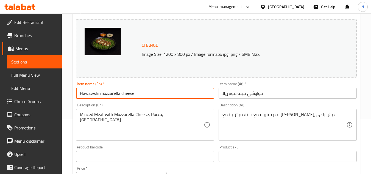
click at [145, 94] on input "Hawawshi mozzarella cheese" at bounding box center [145, 93] width 138 height 11
paste input "Mozzarella C"
type input "Hawawshi Mozzarella Cheese"
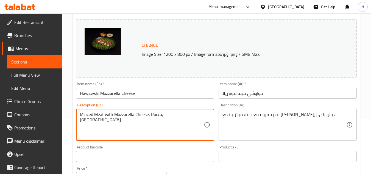
click at [187, 115] on textarea "Minced Meat with Mozzarella Cheese, Rocca, [GEOGRAPHIC_DATA]" at bounding box center [142, 125] width 124 height 26
paste textarea "Hawawshi stuffed with minced meat and melted mozzarella cheese."
drag, startPoint x: 94, startPoint y: 120, endPoint x: 155, endPoint y: 124, distance: 60.8
click at [155, 124] on textarea "Hawawshi stuffed with minced meat and melted mozzarella cheese." at bounding box center [142, 125] width 124 height 26
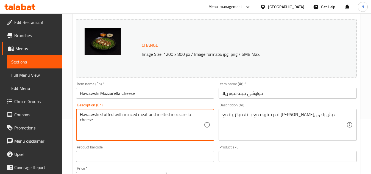
click at [127, 114] on textarea "Hawawshi stuffed with minced meat and melted mozzarella cheese." at bounding box center [142, 125] width 124 height 26
type textarea "Hawawshi stuffed with minced meat and melted mozzarella cheese."
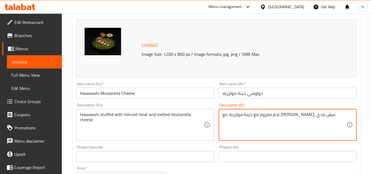
click at [258, 113] on textarea "لحم مفروم مع جبنة موتزريلا مع [PERSON_NAME]، عيش بلدي" at bounding box center [284, 125] width 124 height 26
paste textarea "حواوشي محشو باللحم المفروم وجبنة الموزاريلا المذابة."
drag, startPoint x: 290, startPoint y: 115, endPoint x: 287, endPoint y: 116, distance: 3.4
click at [287, 116] on textarea "حواوشي محشو باللحم المفروم وجبنة الموزاريلا المذابة." at bounding box center [284, 125] width 124 height 26
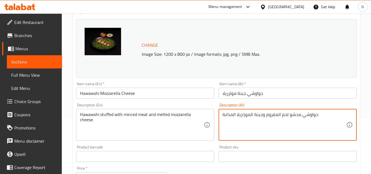
drag, startPoint x: 279, startPoint y: 115, endPoint x: 276, endPoint y: 116, distance: 3.0
click at [276, 116] on textarea "حواوشي محشو لحم المفروم وجبنة الموزاريلا المذابة." at bounding box center [284, 125] width 124 height 26
click at [251, 115] on textarea "حواوشي محشو لحم مفروم وجبنة الموزاريلا المذابة." at bounding box center [284, 125] width 124 height 26
drag, startPoint x: 252, startPoint y: 114, endPoint x: 250, endPoint y: 116, distance: 3.2
click at [250, 116] on textarea "حواوشي محشو لحم مفروم وجبنة الموزاريلا المذابة." at bounding box center [284, 125] width 124 height 26
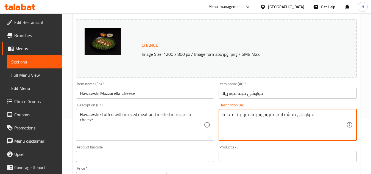
click at [233, 117] on textarea "حواوشي محشو لحم مفروم وجبنة موزاريلا المذابة." at bounding box center [284, 125] width 124 height 26
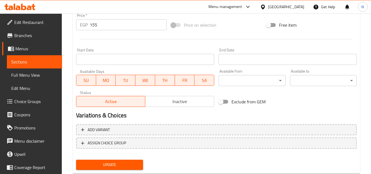
scroll to position [222, 0]
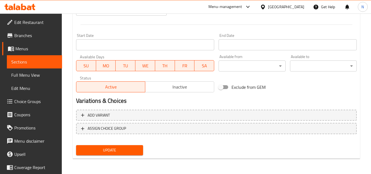
type textarea "حواوشي محشو لحم مفروم وجبنة موزاريلا مذابة."
click at [118, 152] on span "Update" at bounding box center [109, 149] width 58 height 7
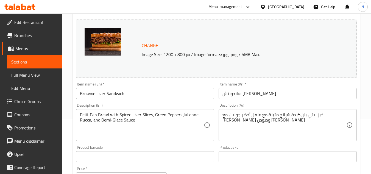
scroll to position [55, 0]
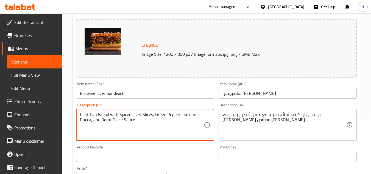
click at [121, 122] on textarea "Petit Pan Bread with Spiced Liver Slices, Green Peppers Julienne , Rucca, and D…" at bounding box center [142, 125] width 124 height 26
paste textarea "Richly seasoned liver cooked in a dark spiced sauce."
drag, startPoint x: 176, startPoint y: 115, endPoint x: 205, endPoint y: 115, distance: 28.3
click at [205, 115] on div "Richly seasoned liver cooked in a dark spiced sauce. Description (En)" at bounding box center [145, 125] width 138 height 32
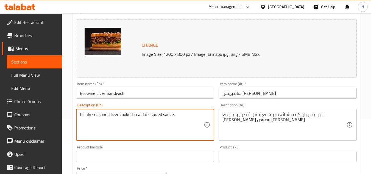
click at [167, 118] on textarea "Richly seasoned liver cooked in a dark spiced sauce." at bounding box center [142, 125] width 124 height 26
type textarea "Richly seasoned liver cooked in a dark spiced sauce."
click at [260, 119] on textarea "خبز بيتي بان كبدة شرائح متبلة مع فلفل أخضر جوليان مع [PERSON_NAME] وصوص [PERSON…" at bounding box center [284, 125] width 124 height 26
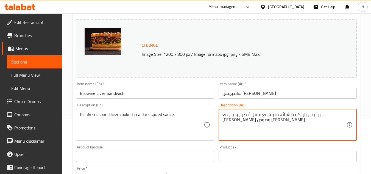
click at [260, 119] on textarea "خبز بيتي بان كبدة شرائح متبلة مع فلفل أخضر جوليان مع [PERSON_NAME] وصوص [PERSON…" at bounding box center [284, 125] width 124 height 26
paste textarea "كبد متبل بشكل غني مطبوخ في صلصة داكنة التوابل."
click at [311, 116] on textarea "كبد متبل بشكل غني مطبوخ في صلصة داكنة التوابل." at bounding box center [284, 125] width 124 height 26
click at [303, 117] on textarea "كبدة متبل بشكل غني مطبوخ في صلصة داكنة التوابل." at bounding box center [284, 125] width 124 height 26
click at [301, 117] on textarea "كبدة متبل بشكل غني مطبوخ في صلصة داكنة التوابل." at bounding box center [284, 125] width 124 height 26
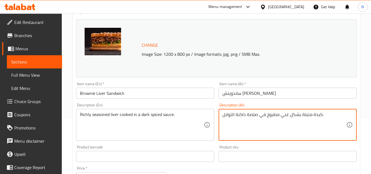
click at [251, 113] on textarea "كبدة متبلة بشكل غني مطبوخ في صلصة داكنة التوابل." at bounding box center [284, 125] width 124 height 26
click at [250, 113] on textarea "كبدة متبلة بشكل غني مطبوخ في صلصة داكنة التوابل." at bounding box center [284, 125] width 124 height 26
drag, startPoint x: 256, startPoint y: 114, endPoint x: 219, endPoint y: 118, distance: 38.0
click at [219, 118] on div "كبدة متبلة بشكل غني مطبوخ في صلصة داكنة التوابل. Description (Ar)" at bounding box center [287, 125] width 138 height 32
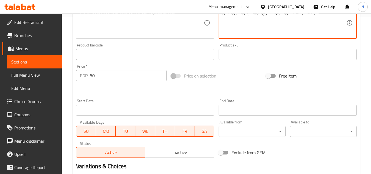
scroll to position [222, 0]
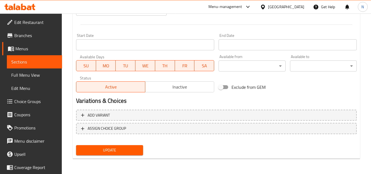
type textarea "كبدة متبلة بشكل غني مطبوخ في صوص متبل داكن."
click at [103, 149] on span "Update" at bounding box center [109, 149] width 58 height 7
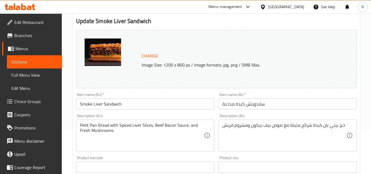
scroll to position [55, 0]
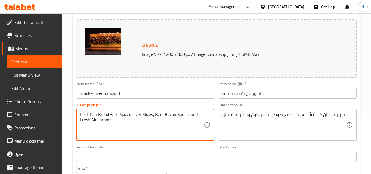
click at [100, 118] on textarea "Petit Pan Bread with Spiced Liver Slices, Beef Bacon Sauce, and Fresh Mushrooms" at bounding box center [142, 125] width 124 height 26
paste textarea "Smoked liver with a savory, smoky flavor."
drag, startPoint x: 157, startPoint y: 115, endPoint x: 195, endPoint y: 117, distance: 38.2
click at [195, 117] on textarea "Smoked liver with a savory, smoky flavor." at bounding box center [142, 125] width 124 height 26
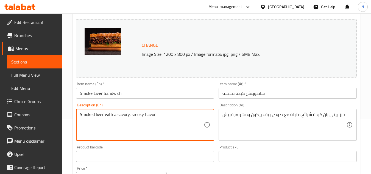
drag, startPoint x: 156, startPoint y: 115, endPoint x: 201, endPoint y: 119, distance: 45.2
click at [201, 119] on textarea "Smoked liver with a savory, smoky flavor." at bounding box center [142, 125] width 124 height 26
click at [140, 115] on textarea "Smoked liver with a savory, smoky flavor." at bounding box center [142, 125] width 124 height 26
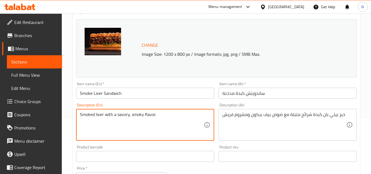
type textarea "Smoked liver with a savory, smoky flavor."
click at [243, 113] on textarea "خبز بيتي بان كبدة شرائح متبلة مع صوص بيف بيكون ومشروم فريش" at bounding box center [284, 125] width 124 height 26
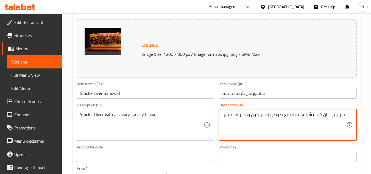
click at [243, 113] on textarea "خبز بيتي بان كبدة شرائح متبلة مع صوص بيف بيكون ومشروم فريش" at bounding box center [284, 125] width 124 height 26
paste textarea "كبد مدخن بنكهة لذيذة ومدخنة."
click at [262, 115] on textarea "كبد مدخن بنكهة لذيذة ومدخنة." at bounding box center [284, 125] width 124 height 26
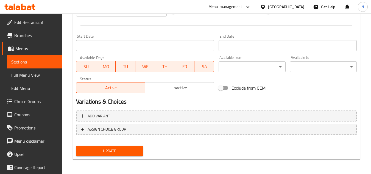
scroll to position [222, 0]
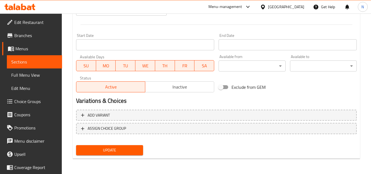
type textarea "كبد مدخن بنكهة لذيذة ومدخنة."
click at [113, 149] on span "Update" at bounding box center [109, 149] width 58 height 7
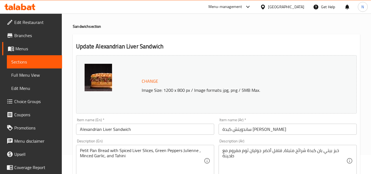
scroll to position [27, 0]
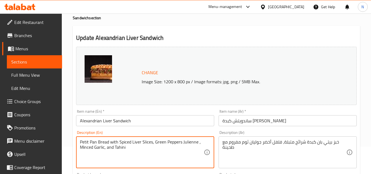
click at [117, 139] on textarea "Petit Pan Bread with Spiced Liver Slices, Green Peppers Julienne , Minced Garli…" at bounding box center [142, 152] width 124 height 26
paste textarea "Traditional Alexandrian-style liver with spicy seasonings."
drag, startPoint x: 185, startPoint y: 143, endPoint x: 206, endPoint y: 142, distance: 20.9
click at [206, 142] on div "Traditional Alexandrian-style liver with spicy seasonings. Description (En)" at bounding box center [145, 152] width 138 height 32
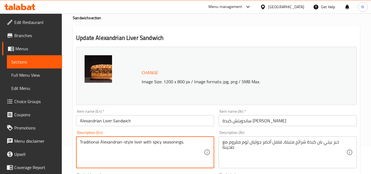
click at [179, 143] on textarea "Traditional Alexandrian-style liver with spicy seasonings." at bounding box center [142, 152] width 124 height 26
type textarea "Traditional Alexandrian-style liver with spicy seasonings."
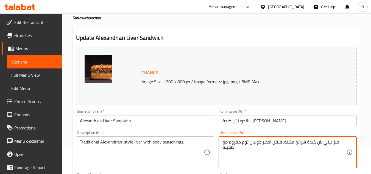
click at [259, 145] on textarea "خبز بيتي بان كبدة شرائح متبلة، فلفل أخضر جوليان ثوم مفروم مع طحينة" at bounding box center [284, 152] width 124 height 26
paste textarea "كبد على الطريقة الاسكندرانية التقليدية مع التوابل الحارة."
click at [318, 143] on textarea "كبد على الطريقة الاسكندرانية التقليدية مع التوابل الحارة." at bounding box center [284, 152] width 124 height 26
click at [305, 144] on textarea "كبدة على الطريقة الاسكندرانية التقليدية مع التوابل الحارة." at bounding box center [284, 152] width 124 height 26
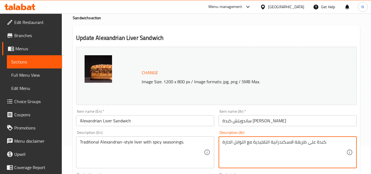
click at [290, 144] on textarea "كبدة على طريقة الاسكندرانية التقليدية مع التوابل الحارة." at bounding box center [284, 152] width 124 height 26
click at [266, 143] on textarea "كبدة على طريقة اسكندرانية التقليدية مع التوابل الحارة." at bounding box center [284, 152] width 124 height 26
drag, startPoint x: 245, startPoint y: 144, endPoint x: 242, endPoint y: 145, distance: 3.5
click at [242, 145] on textarea "كبدة على طريقة اسكندرانية تقليدية مع التوابل الحارة." at bounding box center [284, 152] width 124 height 26
click at [230, 144] on textarea "كبدة على طريقة اسكندرانية تقليدية مع توابل الحارة." at bounding box center [284, 152] width 124 height 26
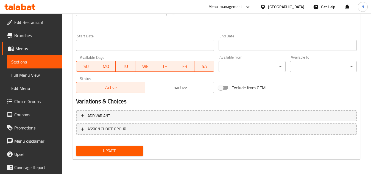
scroll to position [222, 0]
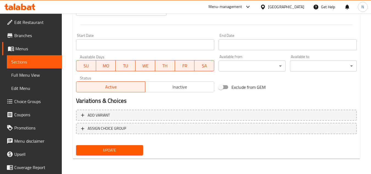
type textarea "كبدة على طريقة اسكندرانية تقليدية مع توابل حارة."
drag, startPoint x: 126, startPoint y: 150, endPoint x: 125, endPoint y: 133, distance: 17.3
click at [126, 151] on span "Update" at bounding box center [109, 149] width 58 height 7
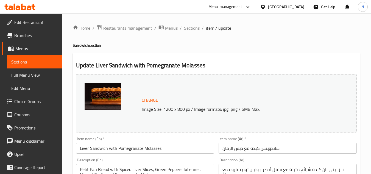
click at [166, 148] on input "Liver Sandwich with Pomegranate Molasses" at bounding box center [145, 147] width 138 height 11
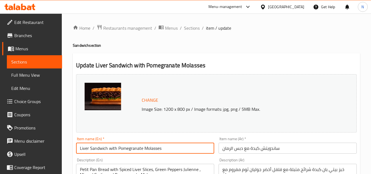
click at [166, 148] on input "Liver Sandwich with Pomegranate Molasses" at bounding box center [145, 147] width 138 height 11
paste input "&"
drag, startPoint x: 90, startPoint y: 148, endPoint x: 93, endPoint y: 146, distance: 3.2
click at [93, 146] on input "Liver & Pomegranate Molasses" at bounding box center [145, 147] width 138 height 11
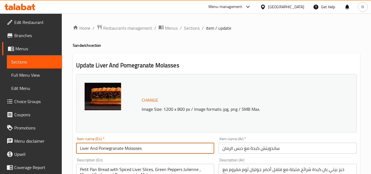
click at [95, 151] on input "Liver And Pomegranate Molasses" at bounding box center [145, 147] width 138 height 11
type input "Liver And Pomegranate Molasses"
click at [243, 148] on input "ساندويتش كبدة مع دبس الرمان" at bounding box center [287, 147] width 138 height 11
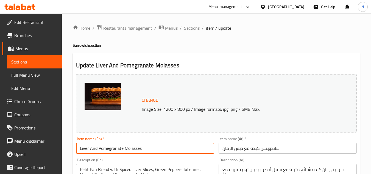
click at [243, 148] on input "ساندويتش كبدة مع دبس الرمان" at bounding box center [287, 147] width 138 height 11
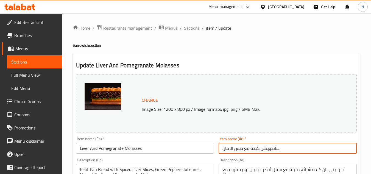
click at [243, 148] on input "ساندويتش كبدة مع دبس الرمان" at bounding box center [287, 147] width 138 height 11
paste input "لكبدة و"
type input "الكبدة ودبس الرمان"
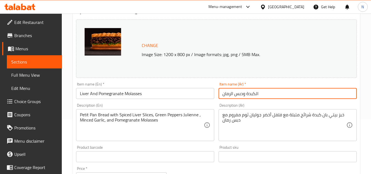
scroll to position [55, 0]
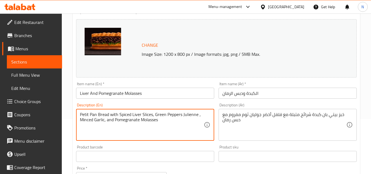
click at [145, 117] on textarea "Petit Pan Bread with Spiced Liver Slices, Green Peppers Julienne , Minced Garli…" at bounding box center [142, 125] width 124 height 26
paste textarea "Tender liver cooked with tangy pomegranate molasses."
drag, startPoint x: 184, startPoint y: 115, endPoint x: 212, endPoint y: 115, distance: 28.3
click at [212, 115] on div "Tender liver cooked with tangy pomegranate molasses. Description (En)" at bounding box center [145, 125] width 138 height 32
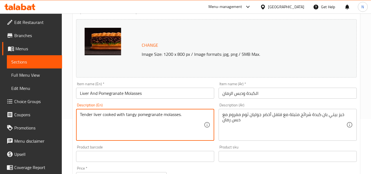
click at [104, 115] on textarea "Tender liver cooked with tangy pomegranate molasses." at bounding box center [142, 125] width 124 height 26
type textarea "Tender liver cooked with tangy pomegranate molasses."
click at [298, 115] on textarea "خبز بيتي بان كبدة شرائح متبلة مع فلفل أخضر جوليان ثوم مفروم مع دبس رمان" at bounding box center [284, 125] width 124 height 26
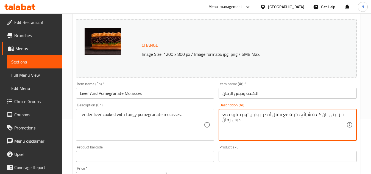
click at [298, 115] on textarea "خبز بيتي بان كبدة شرائح متبلة مع فلفل أخضر جوليان ثوم مفروم مع دبس رمان" at bounding box center [284, 125] width 124 height 26
paste textarea "كبد طري مطبوخ مع دبس الرمان اللذيذ."
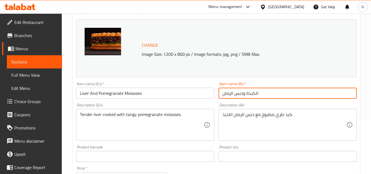
drag, startPoint x: 255, startPoint y: 94, endPoint x: 258, endPoint y: 102, distance: 9.0
click at [247, 95] on input "الكبدة ودبس الرمان" at bounding box center [287, 93] width 138 height 11
click at [287, 115] on textarea "كبد طري مطبوخ مع دبس الرمان اللذيذ." at bounding box center [284, 125] width 124 height 26
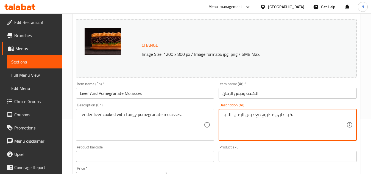
paste textarea "ة"
drag, startPoint x: 290, startPoint y: 116, endPoint x: 276, endPoint y: 115, distance: 14.3
click at [276, 113] on textarea "كبدة طري مطبوخ مع دبس الرمان اللذيذ." at bounding box center [284, 125] width 124 height 26
click at [261, 115] on textarea "كبدة طرية مطبوخ مع دبس الرمان اللذيذ." at bounding box center [284, 125] width 124 height 26
drag, startPoint x: 244, startPoint y: 116, endPoint x: 241, endPoint y: 116, distance: 3.0
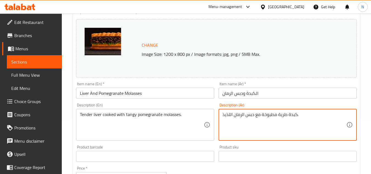
click at [241, 116] on textarea "كبدة طرية مطبوخة مع دبس الرمان اللذيذ." at bounding box center [284, 125] width 124 height 26
drag, startPoint x: 232, startPoint y: 115, endPoint x: 229, endPoint y: 117, distance: 3.9
click at [229, 117] on textarea "كبدة طرية مطبوخة مع دبس رمان اللذيذ." at bounding box center [284, 125] width 124 height 26
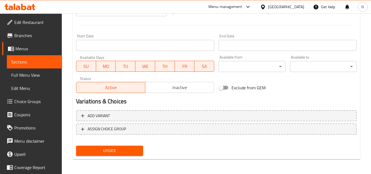
scroll to position [222, 0]
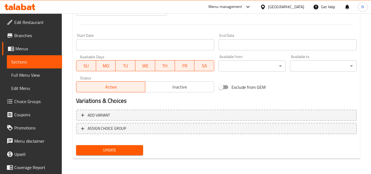
type textarea "كبدة طرية مطبوخة مع دبس رمان لذيذ."
click at [135, 149] on span "Update" at bounding box center [109, 149] width 58 height 7
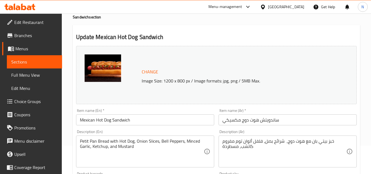
scroll to position [110, 0]
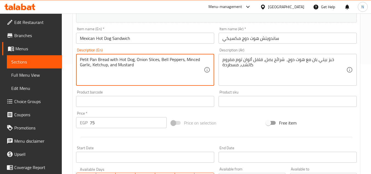
click at [101, 61] on textarea "Petit Pan Bread with Hot Dog, Onion Slices, Bell Peppers, Minced Garlic, Ketchu…" at bounding box center [142, 70] width 124 height 26
paste textarea "Hot dog sandwich topped with spicy Mexican-style toppings."
drag, startPoint x: 192, startPoint y: 59, endPoint x: 208, endPoint y: 59, distance: 15.4
click at [208, 59] on div "Hot dog sandwich topped with spicy Mexican-style toppings. Description (En)" at bounding box center [145, 70] width 138 height 32
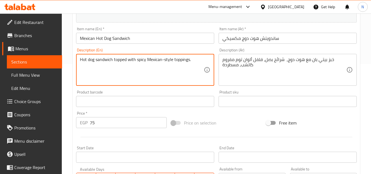
click at [176, 62] on textarea "Hot dog sandwich topped with spicy Mexican-style toppings." at bounding box center [142, 70] width 124 height 26
type textarea "Hot dog sandwich topped with spicy Mexican-style toppings."
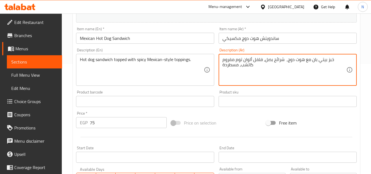
click at [267, 61] on textarea "خبز بيتي بان مع هوت دوج, شرائح بصل، فلفل ألوان توم مفروم كاتشب، مسطردة" at bounding box center [284, 70] width 124 height 26
paste textarea "اندويتش هوت دوج مغطى بإضافات حارة على الطريقة المكسيكية."
click at [333, 61] on textarea "ساندويتش هوت دوج مغطى بإضافات حارة على الطريقة المكسيكية." at bounding box center [284, 70] width 124 height 26
drag, startPoint x: 322, startPoint y: 60, endPoint x: 304, endPoint y: 60, distance: 18.1
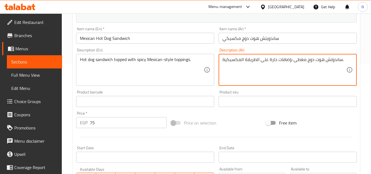
click at [304, 60] on textarea "ساندوتش هوت دوج مغطى بإضافات حارة على الطريقة المكسيكية." at bounding box center [284, 70] width 124 height 26
click at [258, 60] on textarea "ساندوتش [PERSON_NAME] بإضافات حارة على الطريقة المكسيكية." at bounding box center [284, 70] width 124 height 26
drag, startPoint x: 259, startPoint y: 60, endPoint x: 255, endPoint y: 62, distance: 4.0
click at [255, 62] on textarea "ساندوتش [PERSON_NAME] بإضافات حارة على الطريقة المكسيكية." at bounding box center [284, 70] width 124 height 26
click at [242, 60] on textarea "ساندوتش [PERSON_NAME] بإضافات حارة على طريقة المكسيكية." at bounding box center [284, 70] width 124 height 26
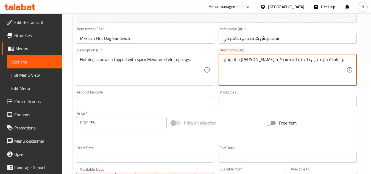
drag, startPoint x: 243, startPoint y: 60, endPoint x: 240, endPoint y: 62, distance: 3.3
click at [240, 62] on textarea "ساندوتش [PERSON_NAME] بإضافات حارة على طريقة المكسيكية." at bounding box center [284, 70] width 124 height 26
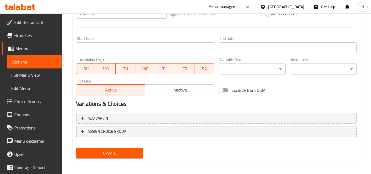
scroll to position [219, 0]
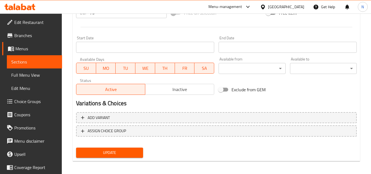
type textarea "ساندوتش سوسيس مغطى بإضافات حارة على طريقة مكسيكية."
click at [137, 150] on span "Update" at bounding box center [109, 152] width 58 height 7
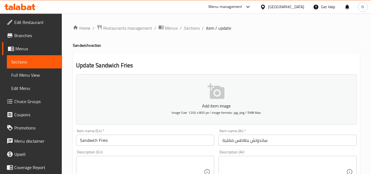
click at [139, 165] on textarea at bounding box center [142, 172] width 124 height 26
paste textarea "Crispy fries stuffed inside a sandwich roll."
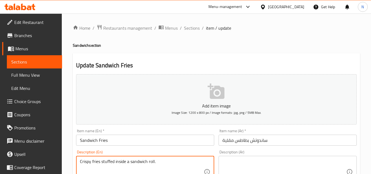
drag, startPoint x: 158, startPoint y: 165, endPoint x: 182, endPoint y: 164, distance: 24.1
click at [182, 164] on textarea "Crispy fries stuffed inside a sandwich roll." at bounding box center [142, 172] width 124 height 26
drag, startPoint x: 156, startPoint y: 164, endPoint x: 191, endPoint y: 163, distance: 34.8
click at [191, 163] on textarea "Crispy fries stuffed inside a sandwich roll." at bounding box center [142, 172] width 124 height 26
click at [146, 161] on textarea "Crispy fries stuffed inside a sandwich roll." at bounding box center [142, 172] width 124 height 26
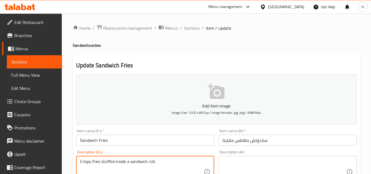
click at [146, 161] on textarea "Crispy fries stuffed inside a sandwich roll." at bounding box center [142, 172] width 124 height 26
type textarea "Crispy fries stuffed inside a sandwich roll."
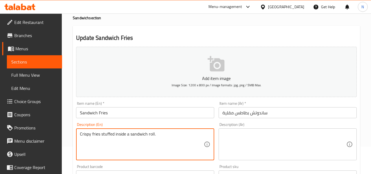
click at [137, 137] on textarea "Crispy fries stuffed inside a sandwich roll." at bounding box center [142, 144] width 124 height 26
click at [165, 139] on textarea "Crispy fries stuffed inside a sandwich roll." at bounding box center [142, 144] width 124 height 26
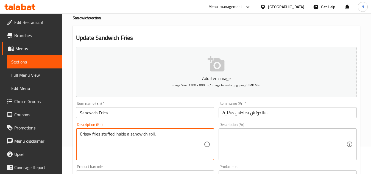
click at [165, 139] on textarea "Crispy fries stuffed inside a sandwich roll." at bounding box center [142, 144] width 124 height 26
click at [148, 135] on textarea "Crispy fries stuffed inside a sandwich roll." at bounding box center [142, 144] width 124 height 26
click at [260, 141] on textarea at bounding box center [284, 144] width 124 height 26
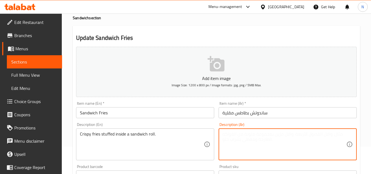
paste textarea "بطاطس مقرمشة محشوة داخل لفائف الساندويتش."
type textarea "بطاطس مقرمشة محشوة داخل لفائف الساندويتش."
click at [232, 114] on input "ساندوتش بطاطس مقلية" at bounding box center [287, 112] width 138 height 11
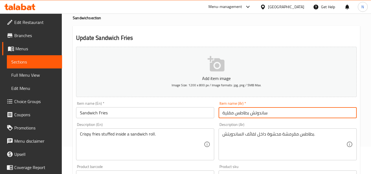
click at [231, 114] on input "ساندوتش بطاطس مقلية" at bounding box center [287, 112] width 138 height 11
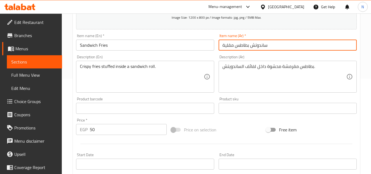
scroll to position [82, 0]
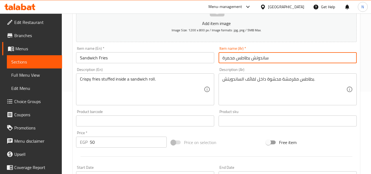
click at [227, 60] on input "ساندوتش بطاطس محمرة" at bounding box center [287, 57] width 138 height 11
type input "ساندوتش بطاطس محمرة"
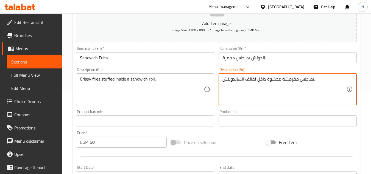
click at [292, 80] on textarea "بطاطس مقرمشة محشوة داخل لفائف الساندويتش." at bounding box center [284, 89] width 124 height 26
paste textarea "حمرة"
click at [249, 91] on textarea "بطاطس مقرمشة محشوة داخل لفائف الساندويتش." at bounding box center [284, 89] width 124 height 26
click at [244, 80] on textarea "بطاطس مقرمشة محشوة داخل لفائف الساندويتش." at bounding box center [284, 89] width 124 height 26
click at [239, 81] on textarea "بطاطس مقرمشة محشوة داخل لفائف الساندويتش." at bounding box center [284, 89] width 124 height 26
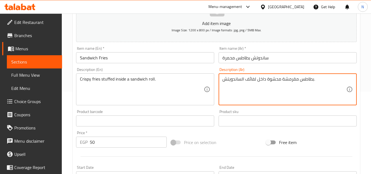
click at [241, 79] on textarea "بطاطس مقرمشة محشوة داخل لفائف الساندويتش." at bounding box center [284, 89] width 124 height 26
click at [228, 82] on textarea "بطاطس مقرمشة محشوة داخل لفائف ساندويتش." at bounding box center [284, 89] width 124 height 26
click at [248, 80] on textarea "بطاطس مقرمشة محشوة داخل لفائف ساندوتش." at bounding box center [284, 89] width 124 height 26
click at [296, 80] on textarea "بطاطس مقرمشة محشوة داخل [GEOGRAPHIC_DATA]." at bounding box center [284, 89] width 124 height 26
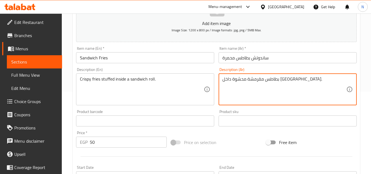
click at [297, 83] on textarea "بطاطس مقرمشة محشوة داخل [GEOGRAPHIC_DATA]." at bounding box center [284, 89] width 124 height 26
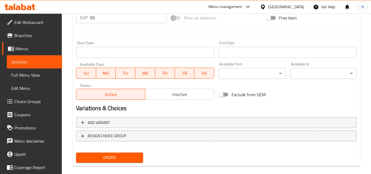
scroll to position [214, 0]
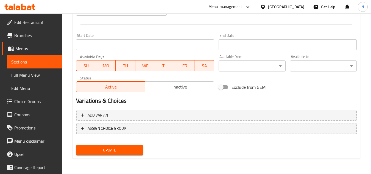
type textarea "بطاطس مقرمشة محشوة داخل ساندوتش رول."
click at [135, 155] on div "Update" at bounding box center [109, 150] width 71 height 15
click at [138, 149] on span "Update" at bounding box center [109, 149] width 58 height 7
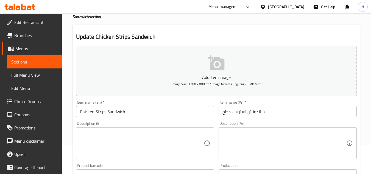
scroll to position [55, 0]
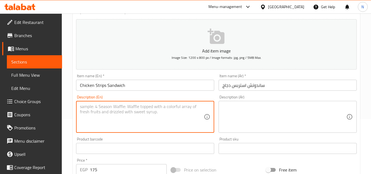
click at [171, 121] on textarea at bounding box center [142, 117] width 124 height 26
paste textarea "Sandwich filled with crispy chicken strips and sauces."
drag, startPoint x: 178, startPoint y: 107, endPoint x: 221, endPoint y: 105, distance: 42.9
click at [221, 105] on div "Add item image Image Size: 1200 x 800 px / Image formats: jpg, png / 5MB Max. I…" at bounding box center [216, 135] width 285 height 236
click at [117, 110] on textarea "Sandwich filled with crispy chicken strips and sauces." at bounding box center [142, 117] width 124 height 26
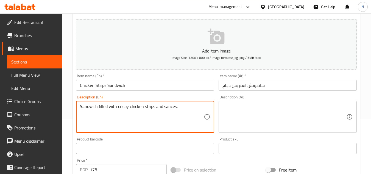
click at [117, 110] on textarea "Sandwich filled with crispy chicken strips and sauces." at bounding box center [142, 117] width 124 height 26
type textarea "Sandwich filled with crispy chicken strips and sauces."
click at [278, 105] on textarea at bounding box center [284, 117] width 124 height 26
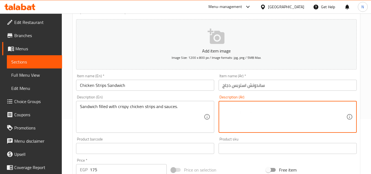
paste textarea "ساندويتش مملوء بشرائح الدجاج المقرمشة والصلصات."
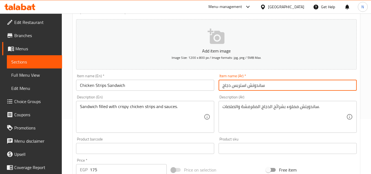
click at [255, 83] on input "ساندوتش استربس دجاج" at bounding box center [287, 85] width 138 height 11
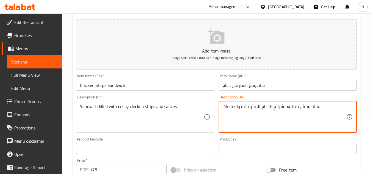
click at [311, 107] on textarea "ساندويتش مملوء بشرائح الدجاج المقرمشة والصلصات." at bounding box center [284, 117] width 124 height 26
paste textarea
drag, startPoint x: 272, startPoint y: 106, endPoint x: 269, endPoint y: 108, distance: 3.6
click at [269, 108] on textarea "ساندوتش مملوء بشرائح الدجاج المقرمشة والصلصات." at bounding box center [284, 117] width 124 height 26
click at [259, 108] on textarea "ساندوتش مملوء بشرائح دجاج المقرمشة والصلصات." at bounding box center [284, 117] width 124 height 26
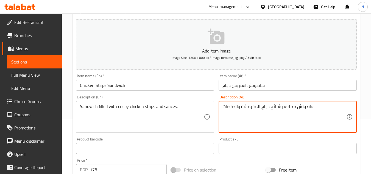
click at [258, 108] on textarea "ساندوتش مملوء بشرائح دجاج المقرمشة والصلصات." at bounding box center [284, 117] width 124 height 26
drag, startPoint x: 238, startPoint y: 108, endPoint x: 234, endPoint y: 109, distance: 4.1
click at [234, 109] on textarea "ساندوتش مملوء بشرائح دجاج مقرمشة والصلصات." at bounding box center [284, 117] width 124 height 26
drag, startPoint x: 232, startPoint y: 107, endPoint x: 219, endPoint y: 108, distance: 12.4
click at [219, 108] on div "ساندوتش مملوء بشرائح دجاج مقرمشة وصلصات. Description (Ar)" at bounding box center [287, 117] width 138 height 32
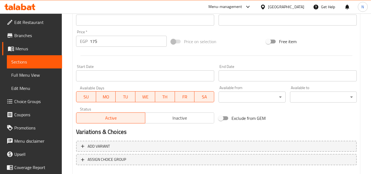
scroll to position [214, 0]
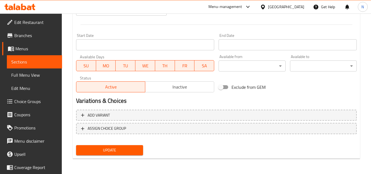
type textarea "ساندوتش مملوء بشرائح دجاج مقرمشة وصوصات."
click at [124, 151] on span "Update" at bounding box center [109, 149] width 58 height 7
